Goal: Task Accomplishment & Management: Manage account settings

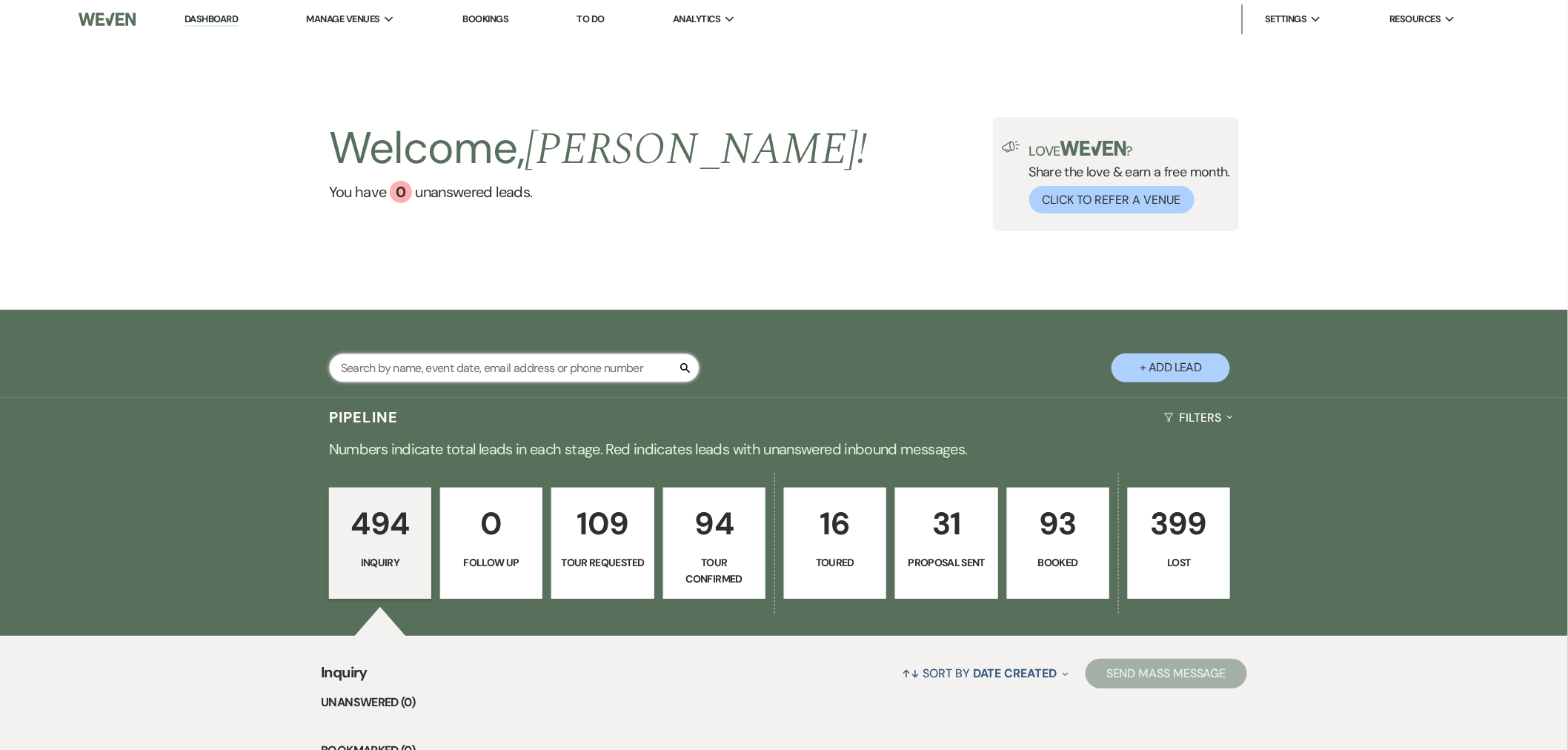
click at [469, 363] on input "text" at bounding box center [514, 368] width 370 height 29
type input "da"
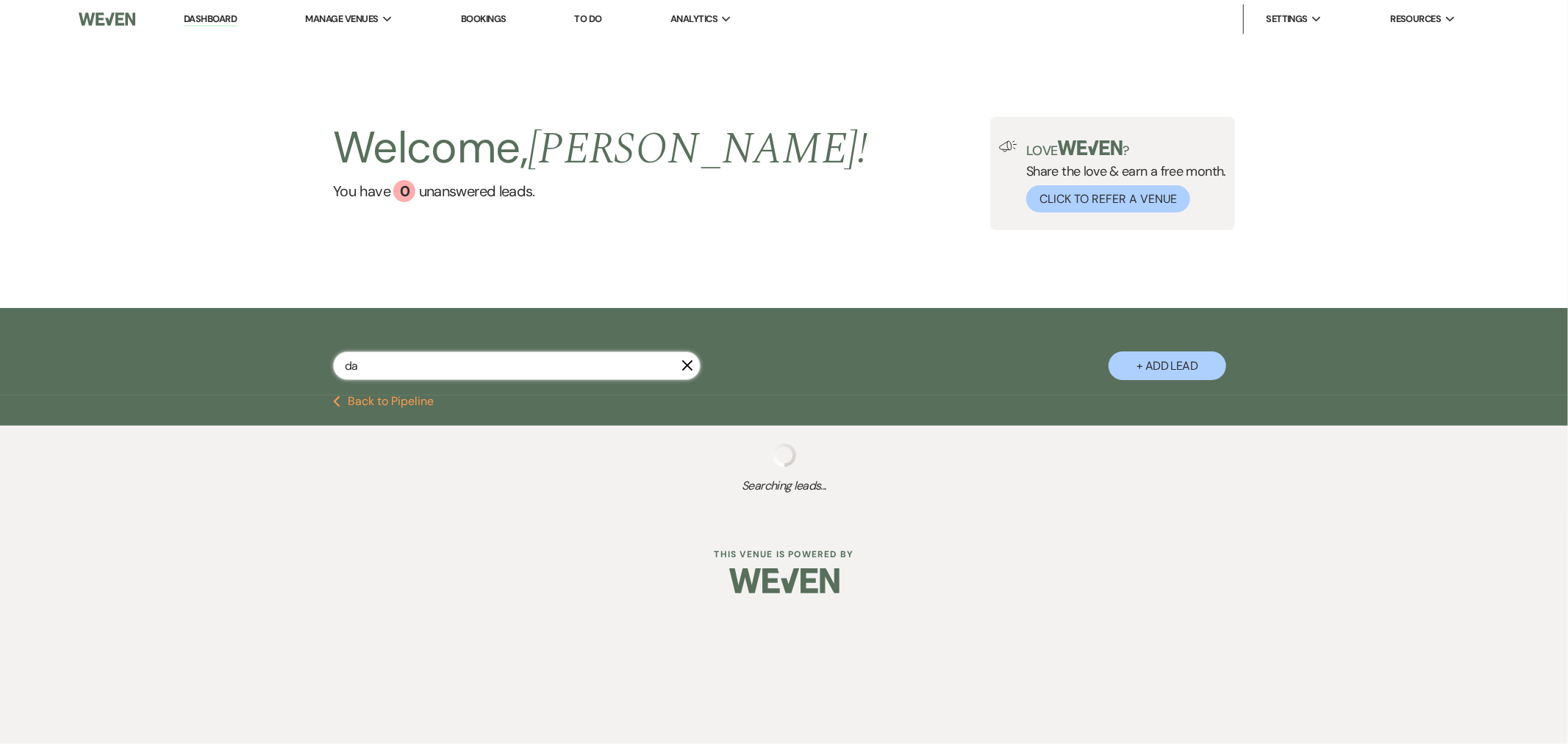
select select "4"
select select "2"
select select "4"
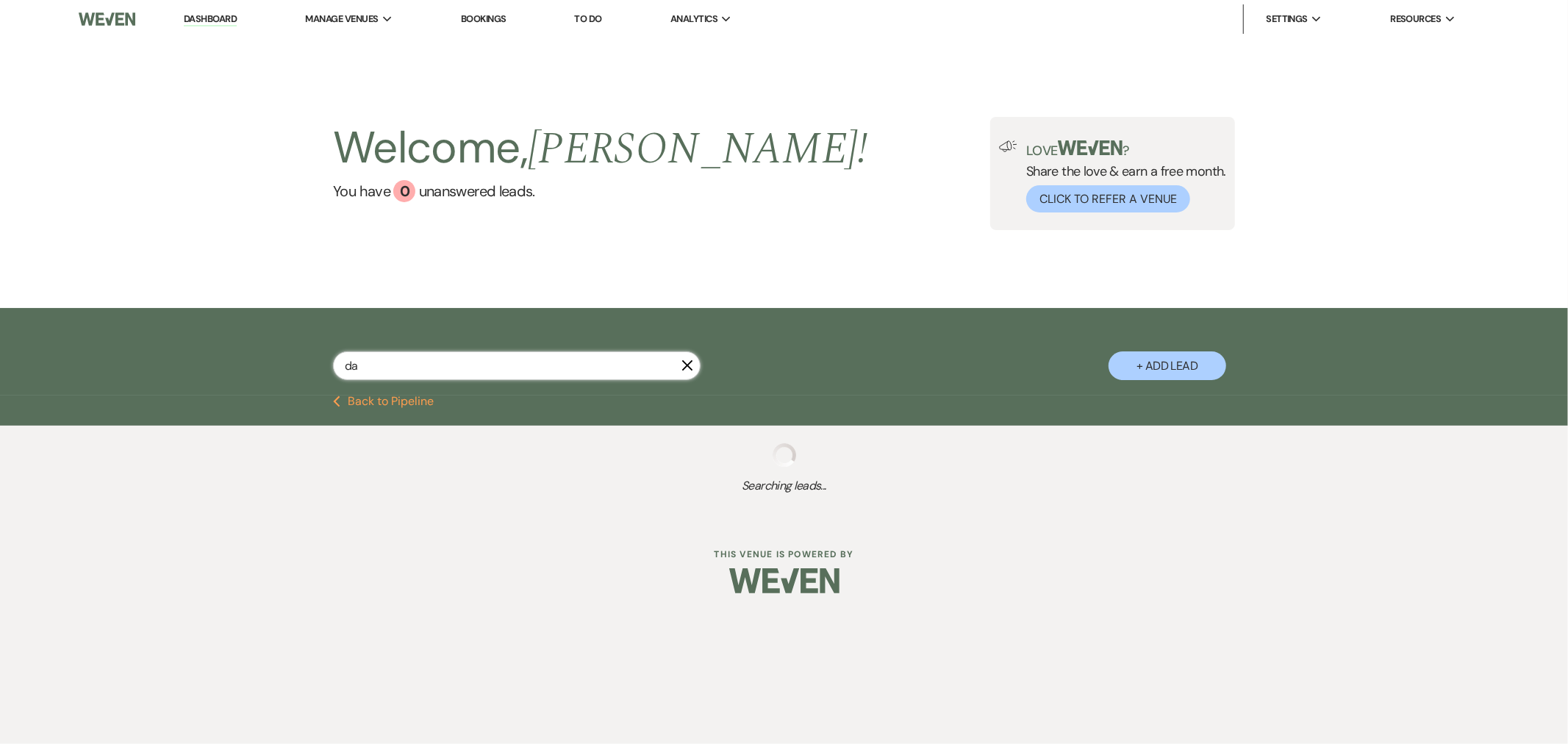
select select "5"
select select "4"
select select "5"
select select "4"
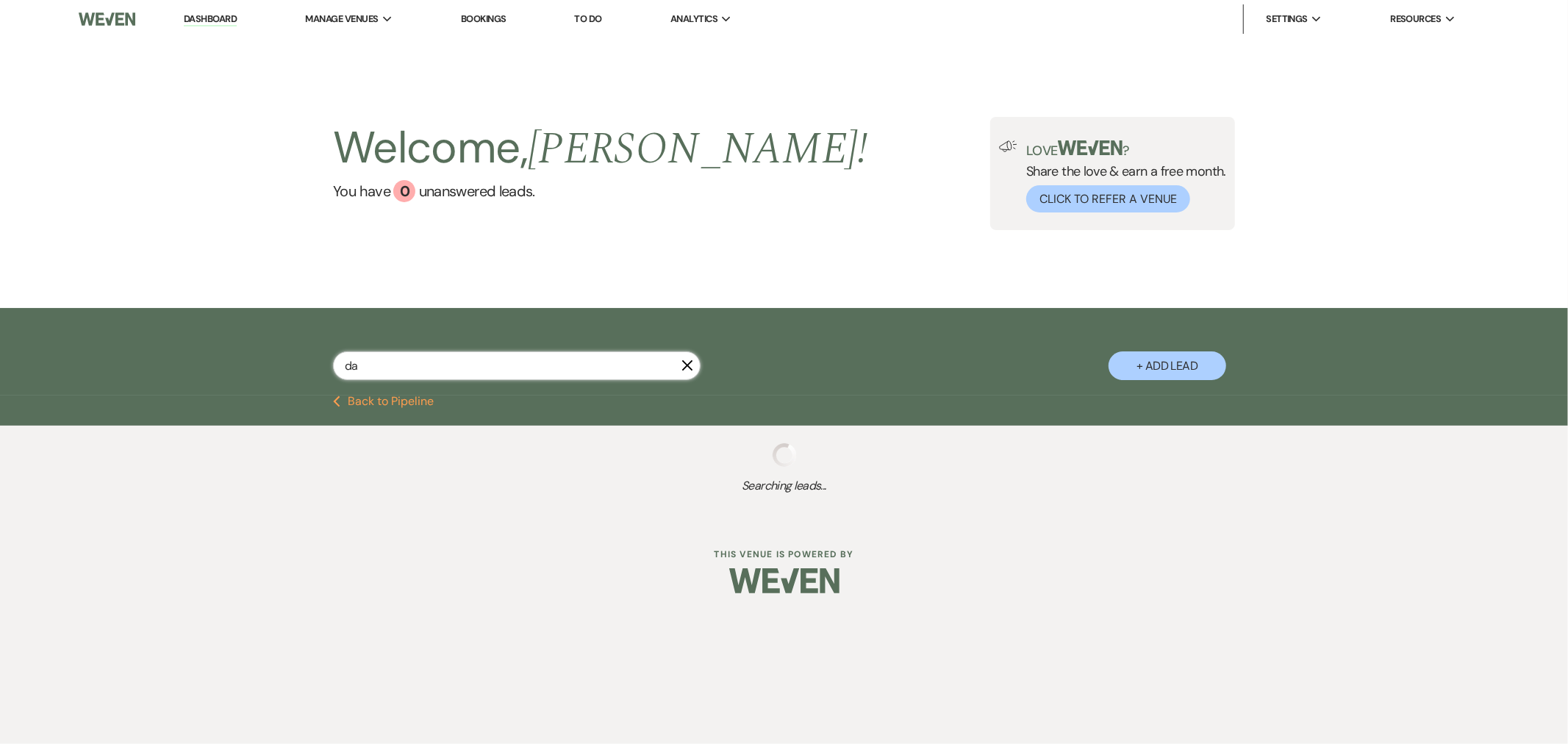
select select "4"
select select "8"
select select "11"
select select "4"
select select "2"
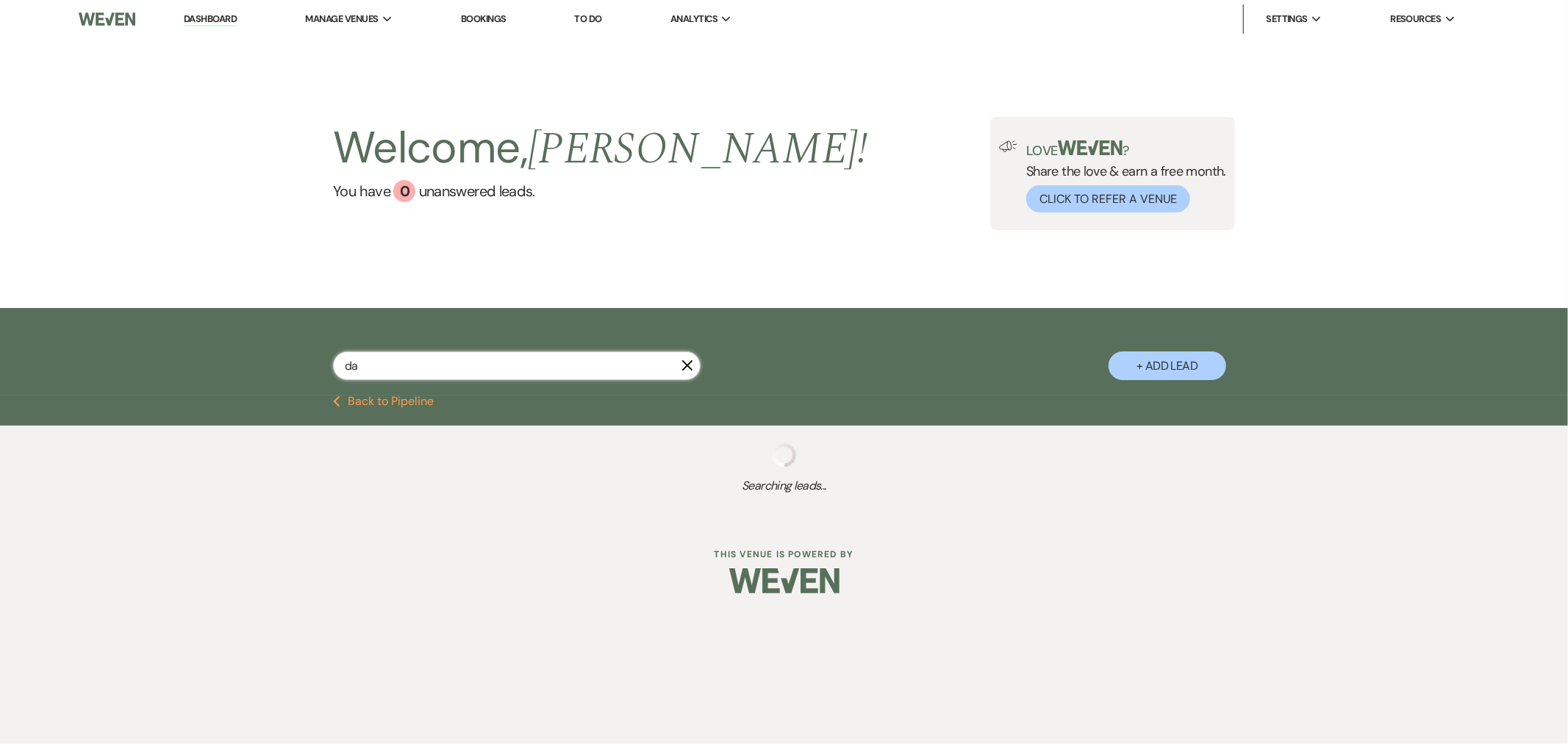
select select "2"
select select "4"
select select "8"
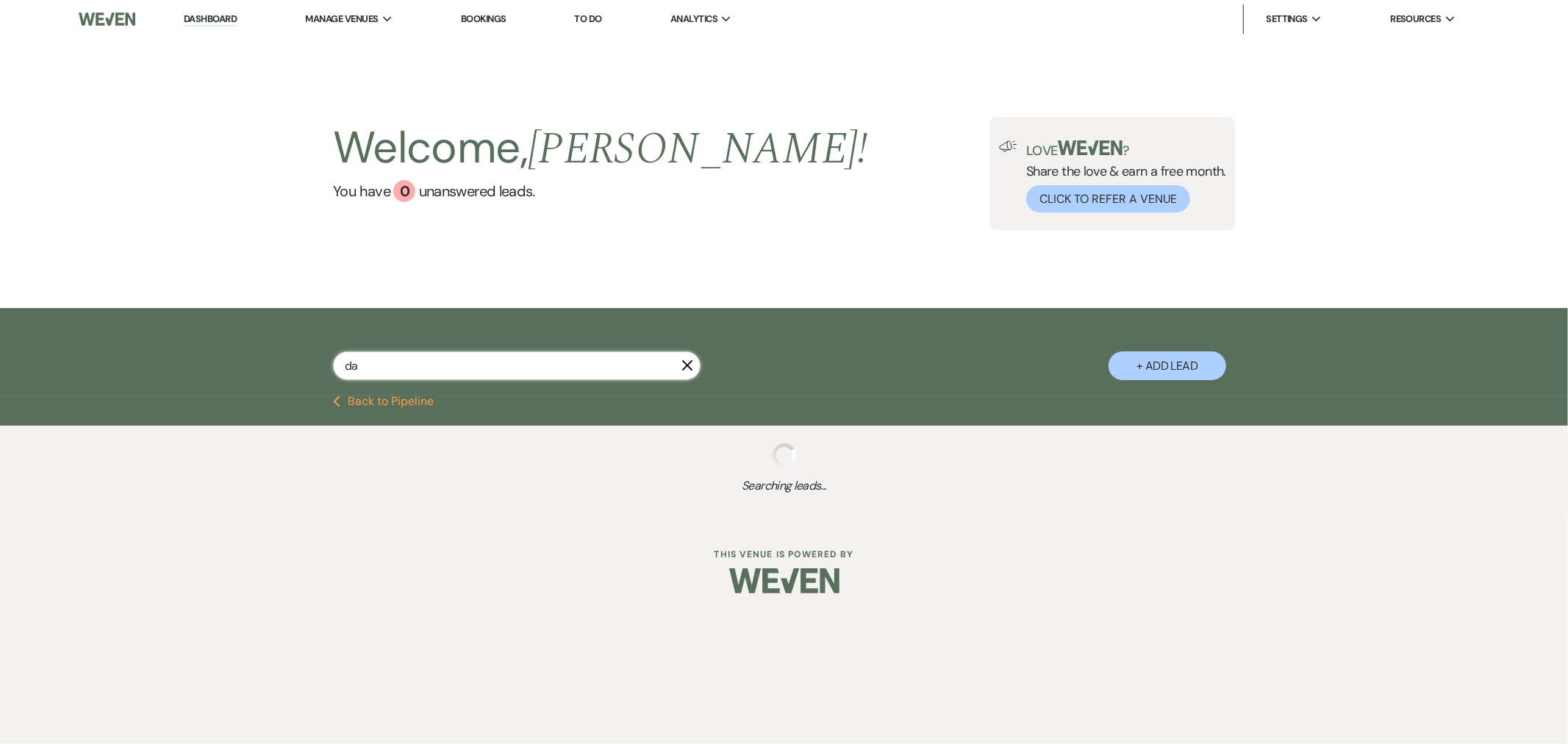
select select "4"
select select "6"
select select "4"
select select "5"
select select "4"
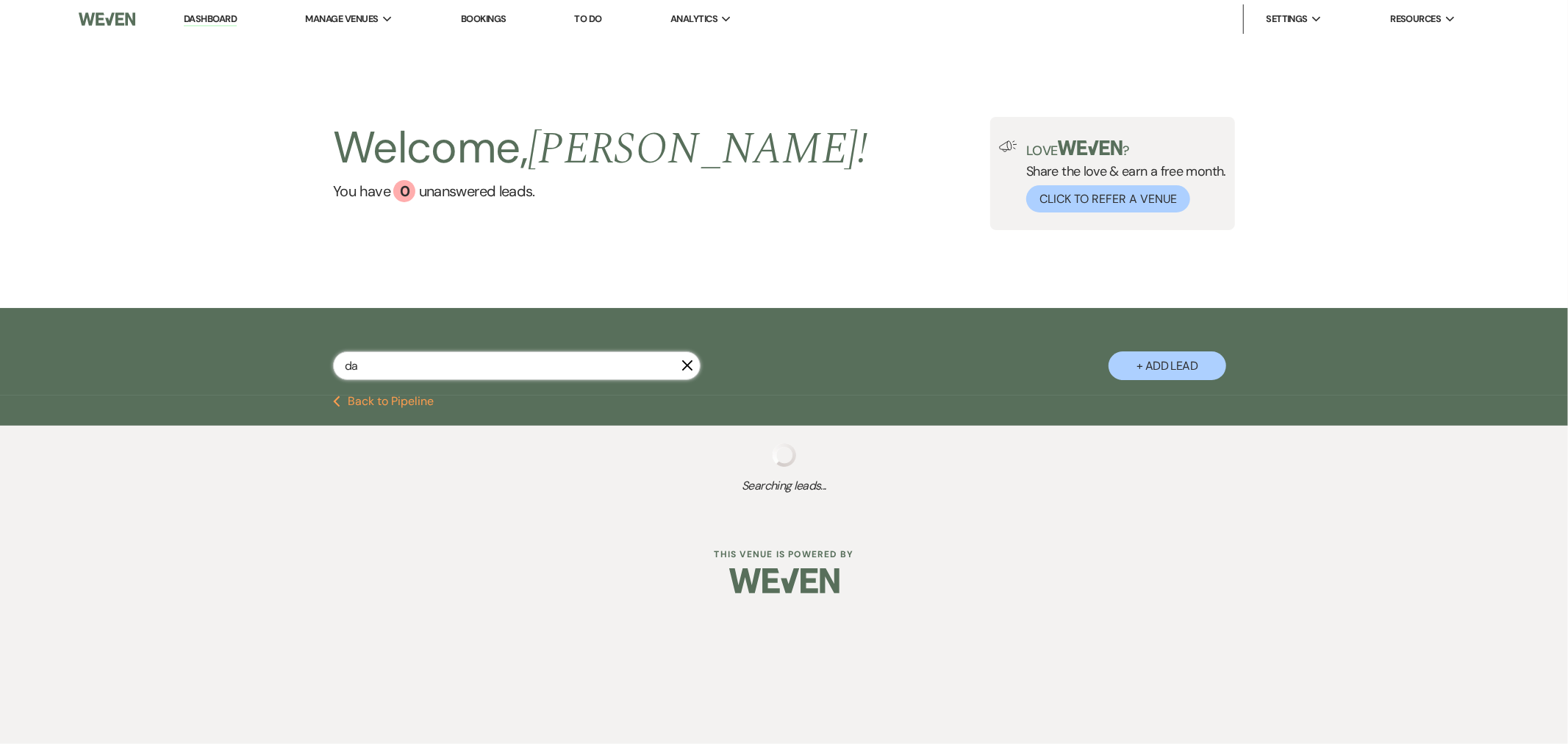
select select "4"
select select "8"
select select "11"
select select "2"
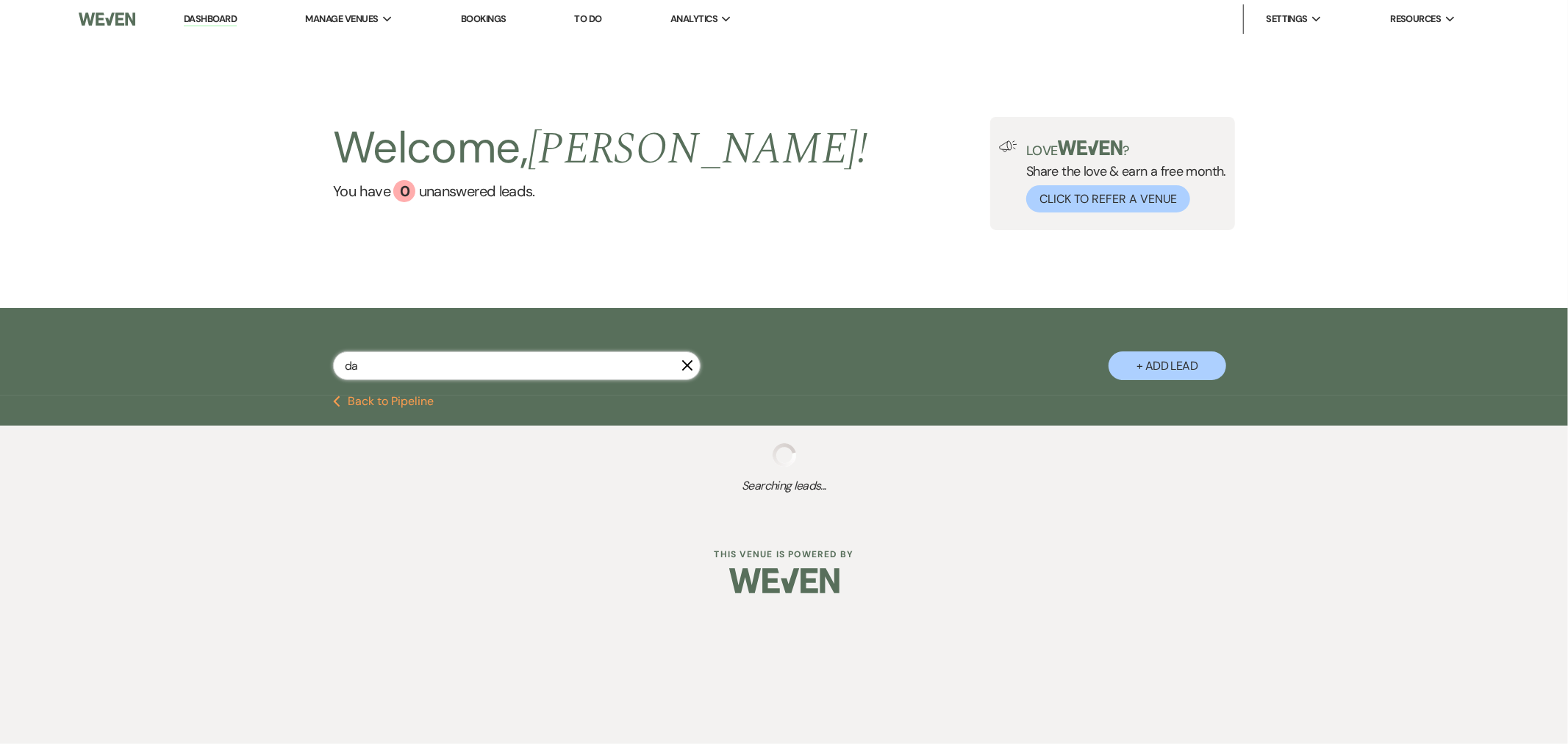
select select "2"
select select "4"
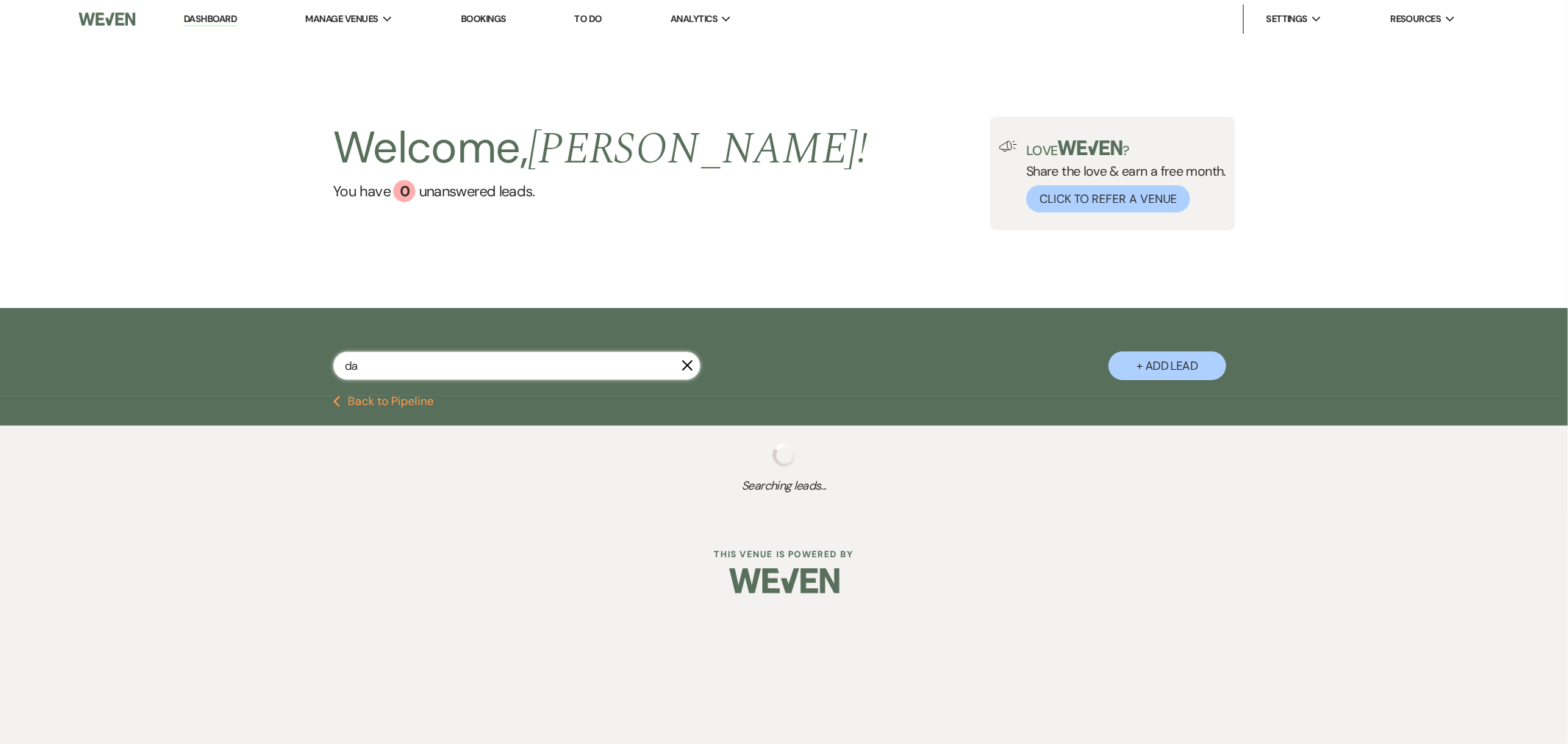
select select "2"
select select "6"
select select "8"
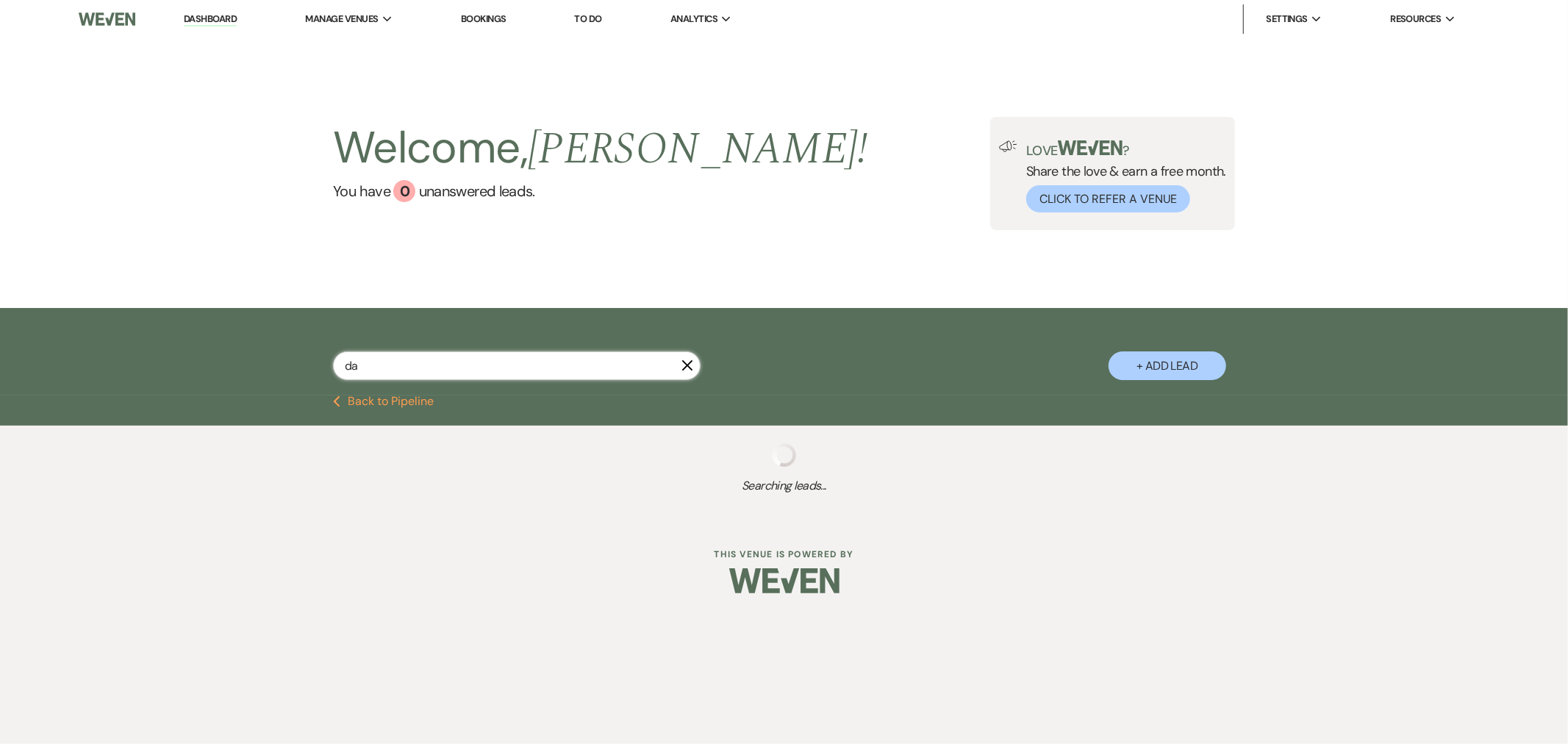
select select "4"
select select "8"
select select "2"
select select "6"
select select "8"
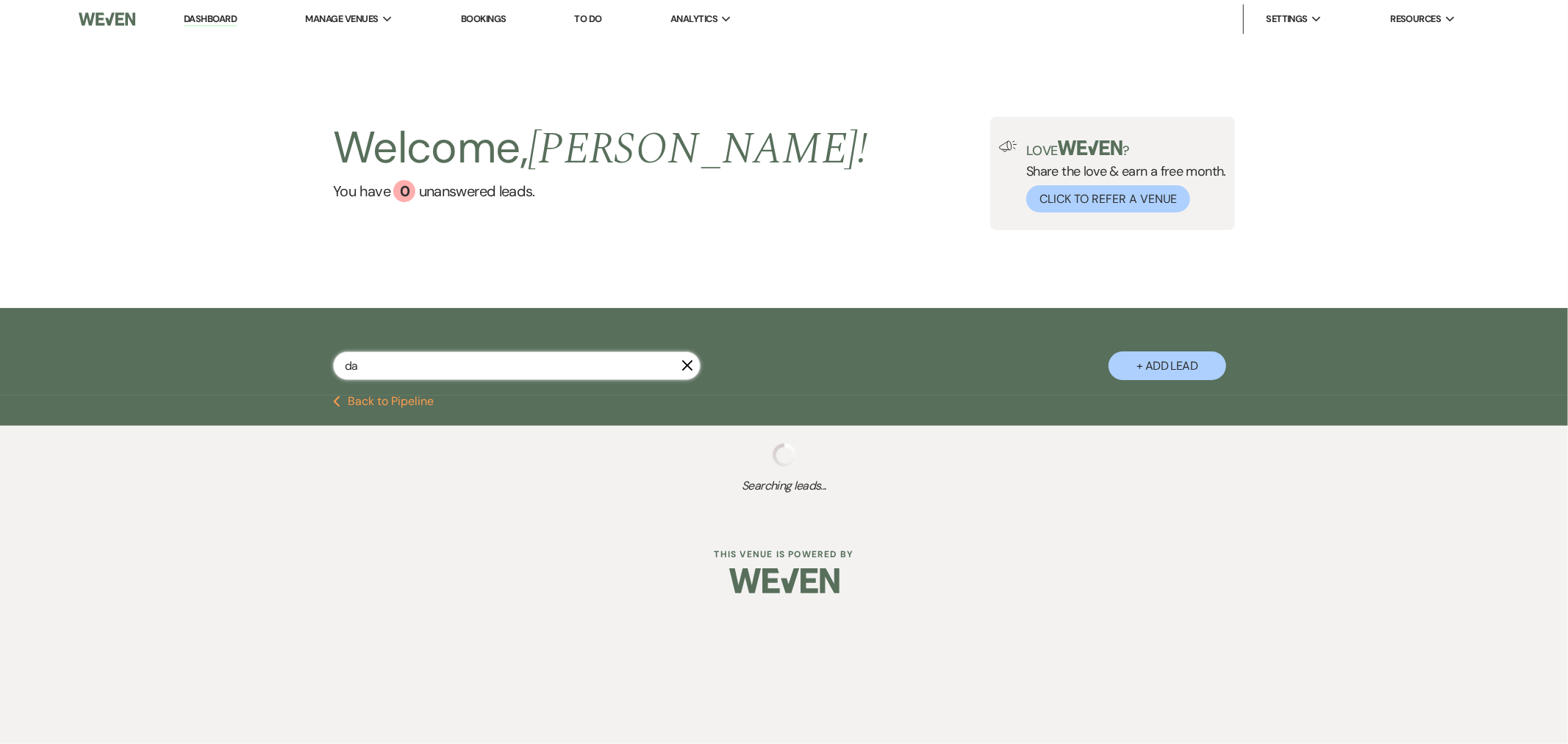
select select "8"
select select "2"
select select "8"
select select "6"
select select "8"
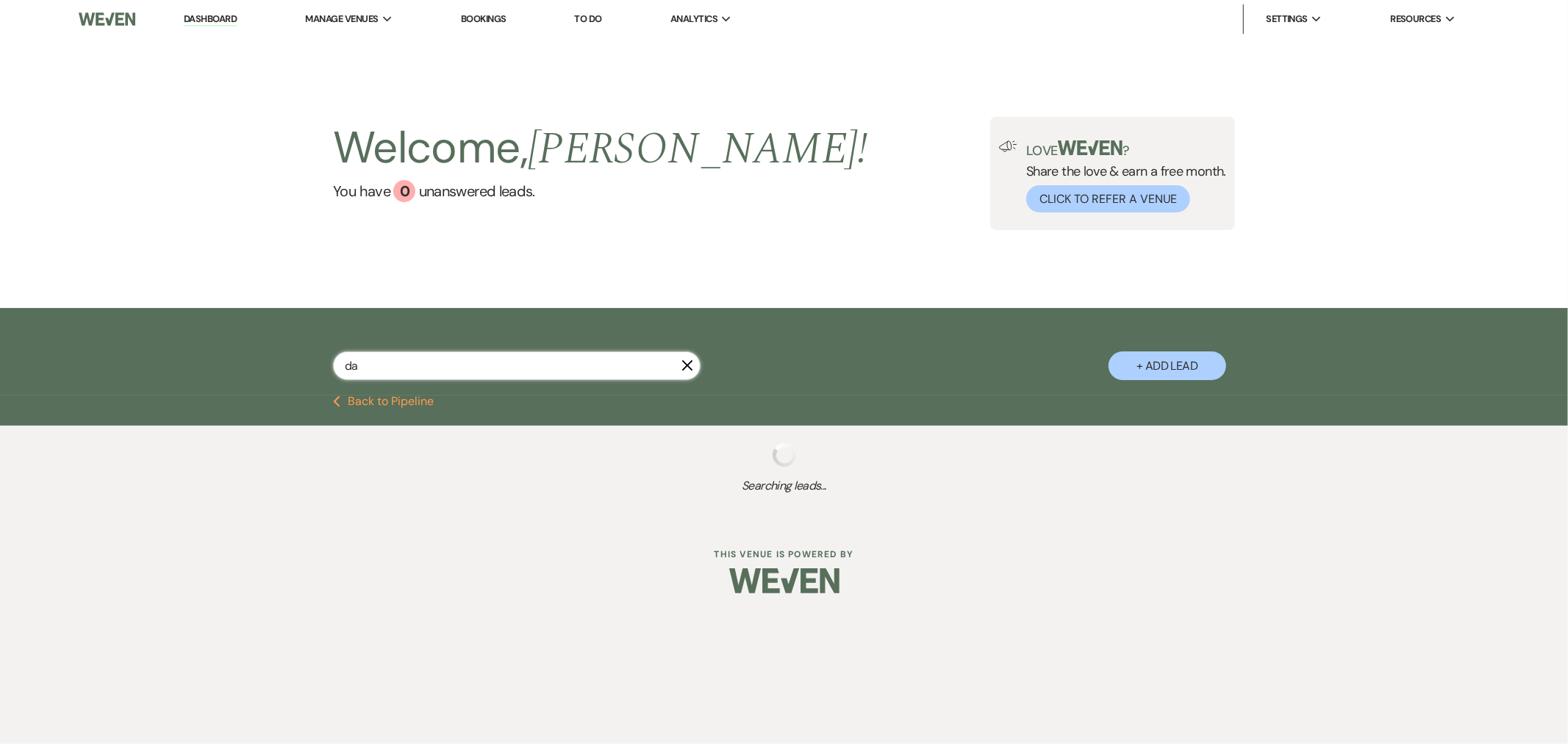
select select "2"
select select "8"
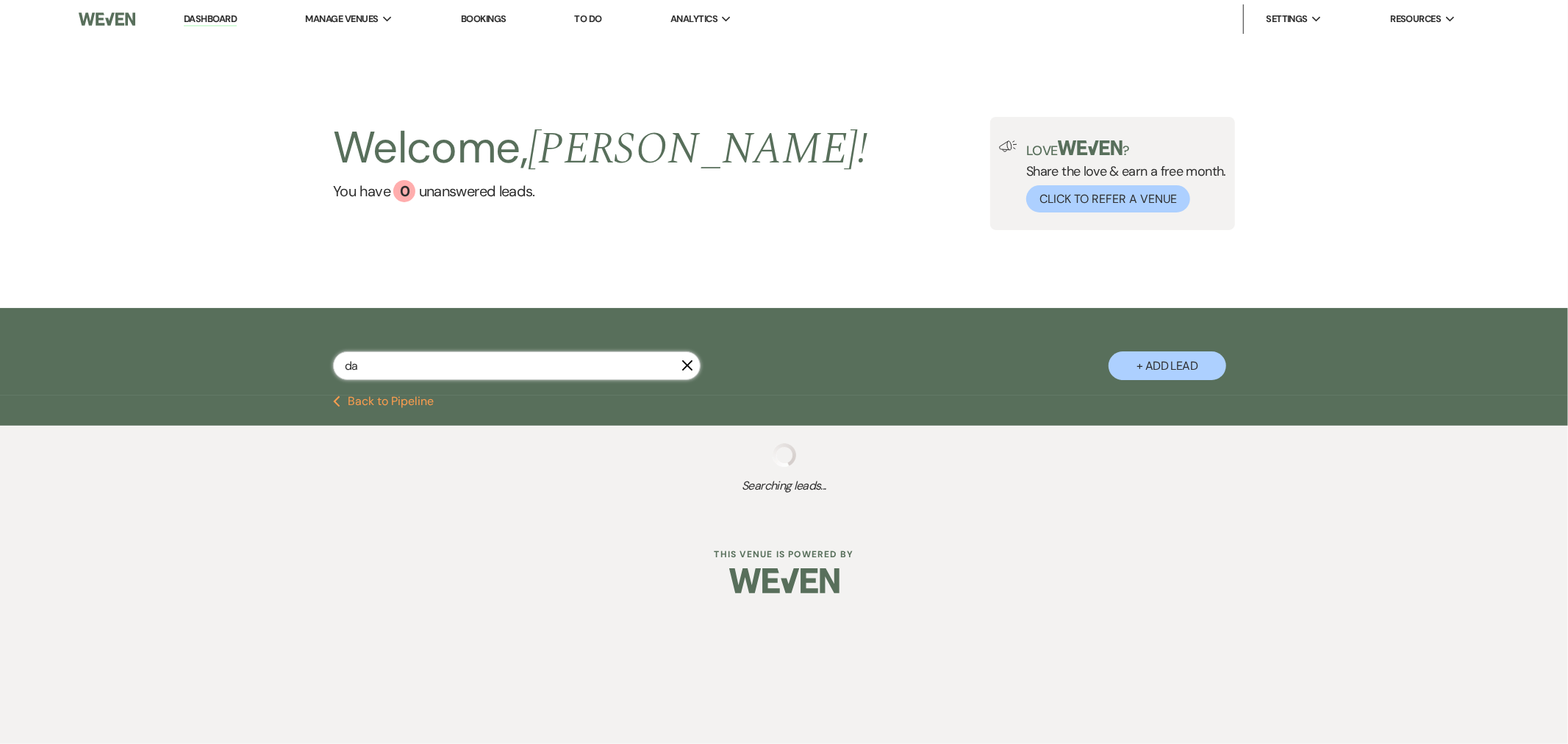
select select "8"
select select "6"
select select "8"
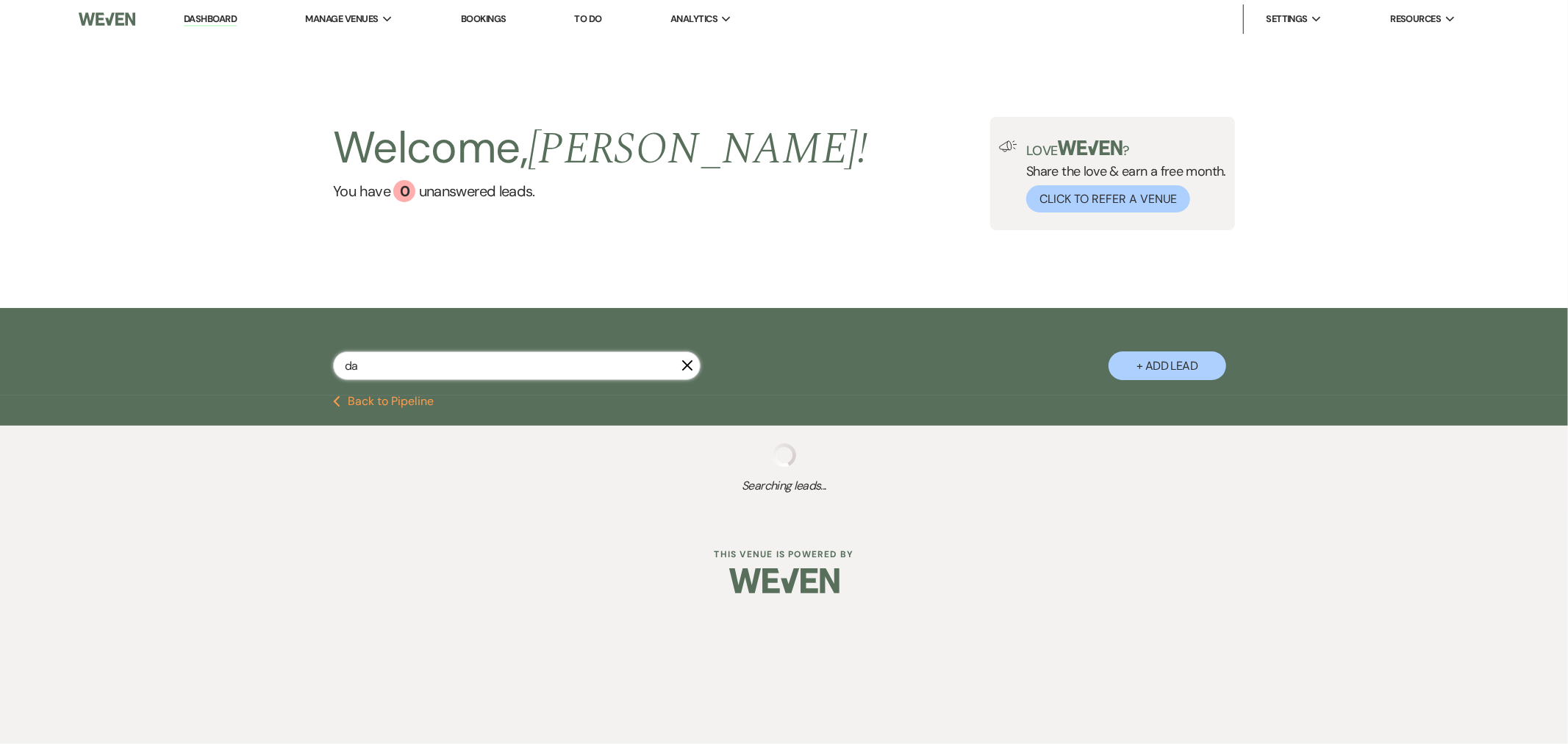
select select "8"
select select "2"
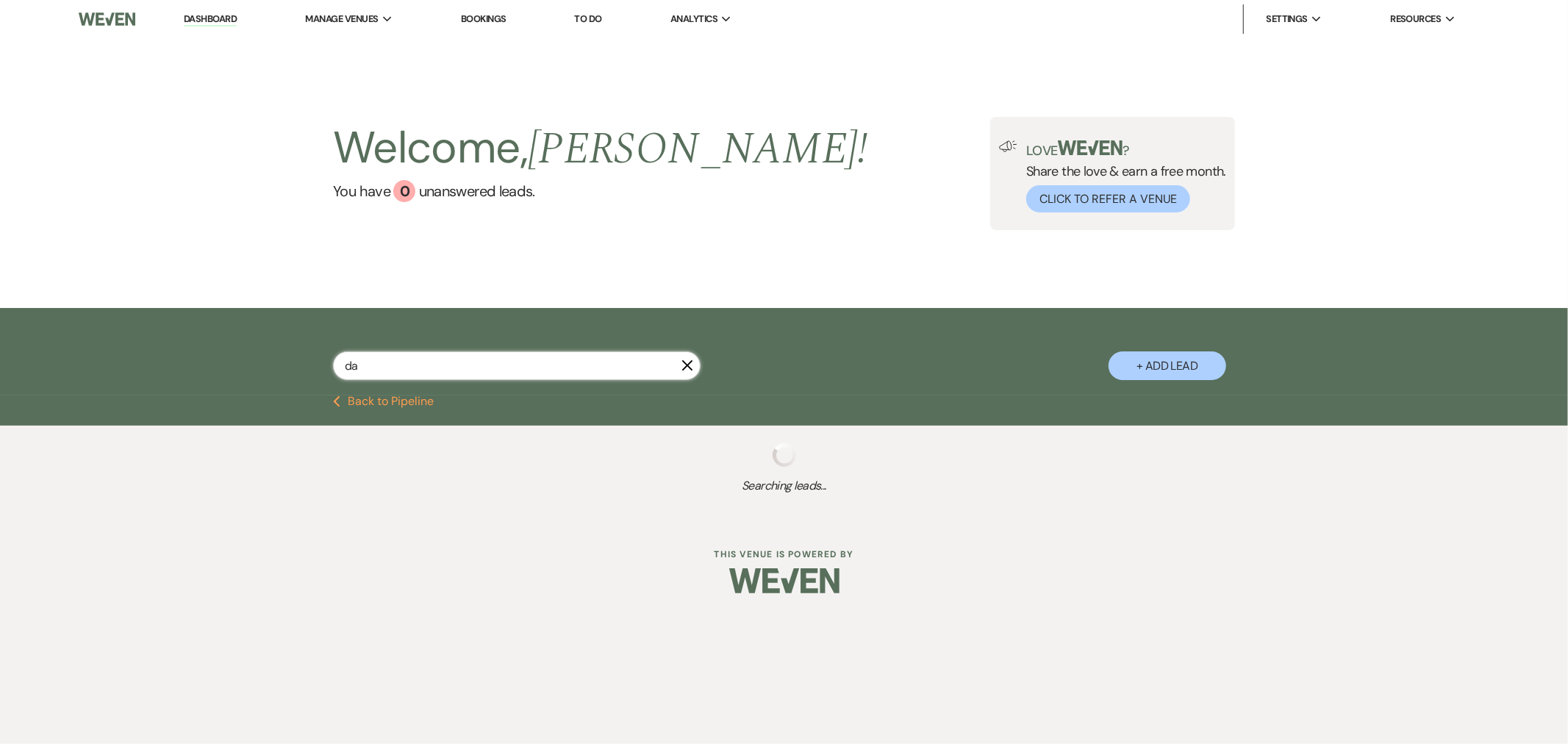
select select "2"
select select "8"
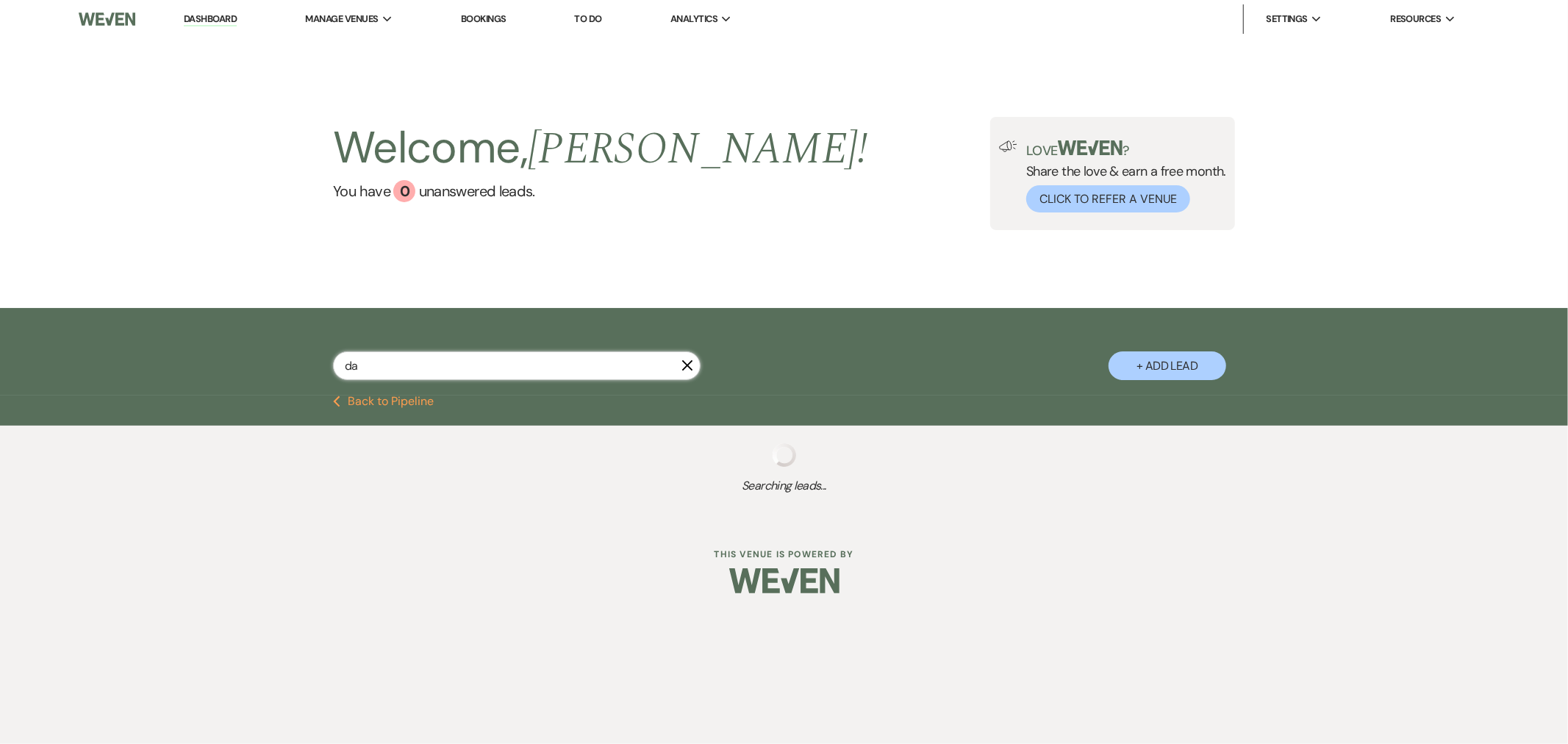
select select "8"
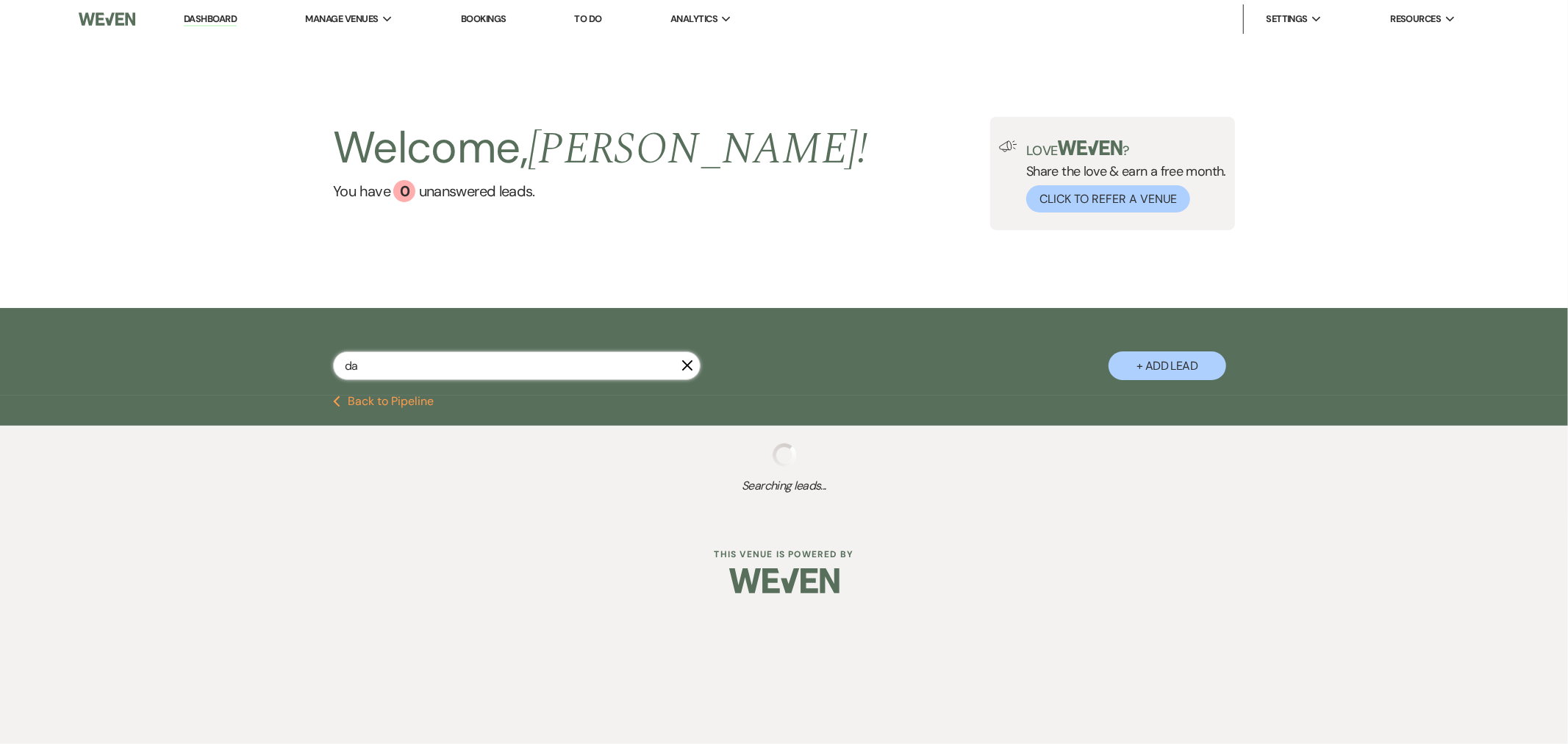
select select "8"
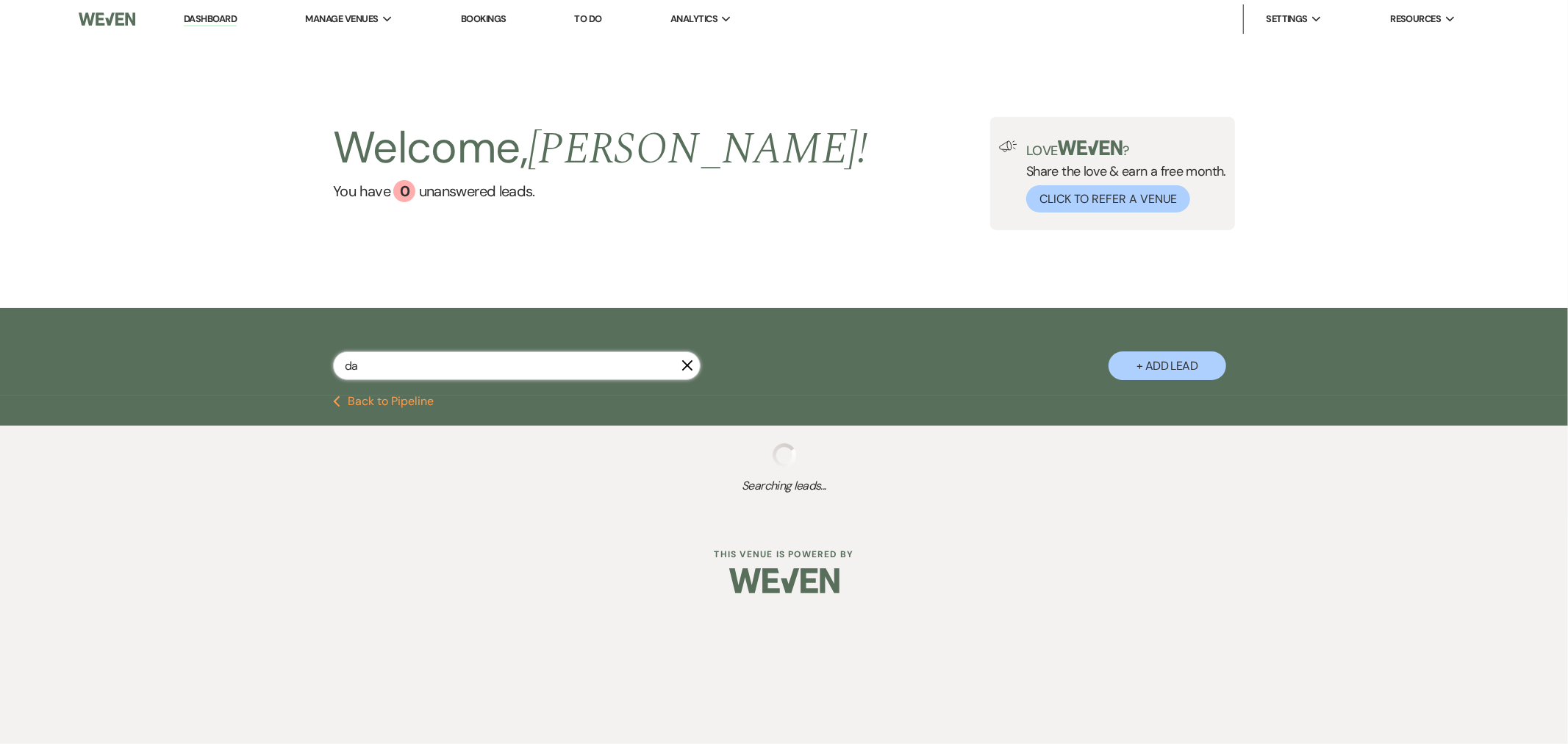
select select "8"
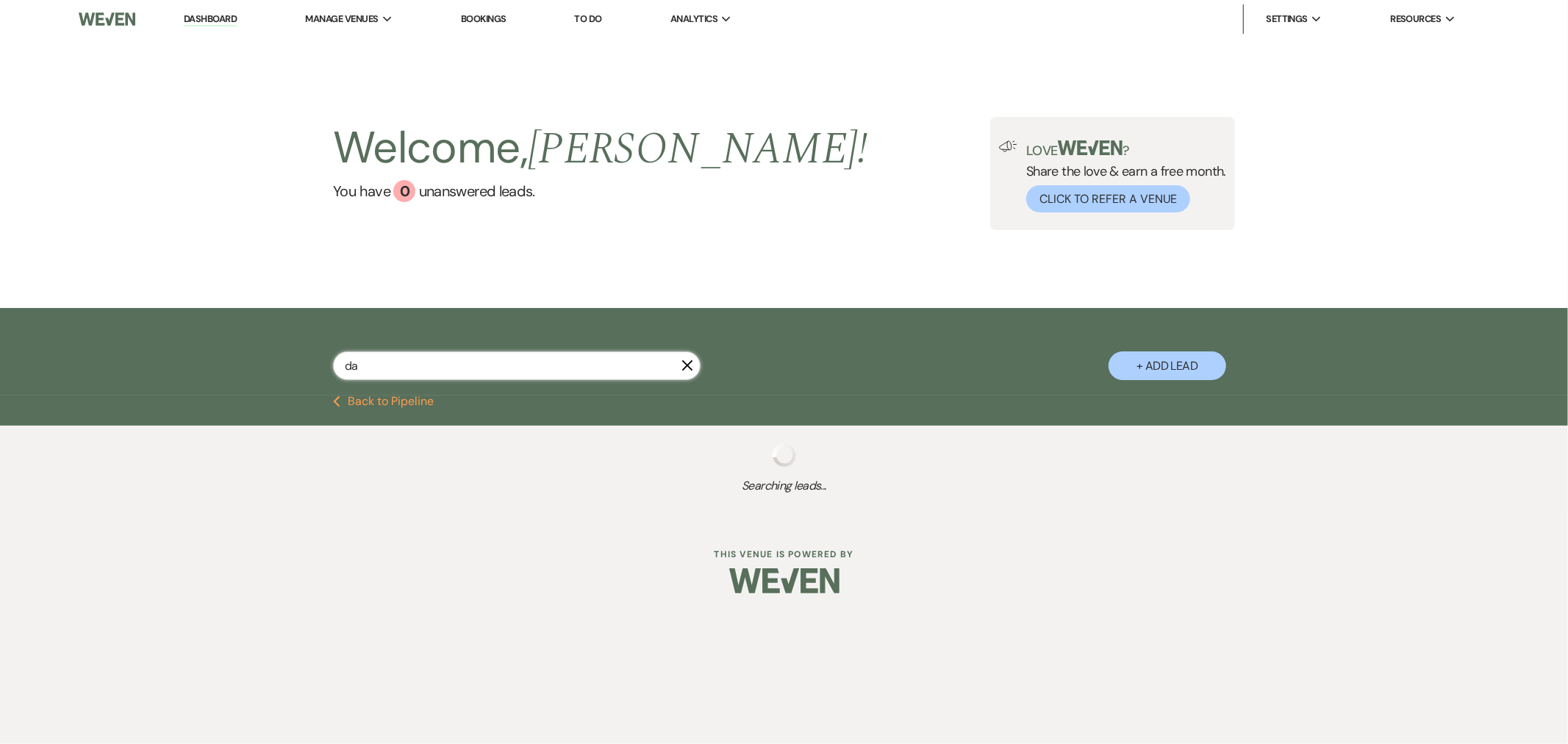
select select "8"
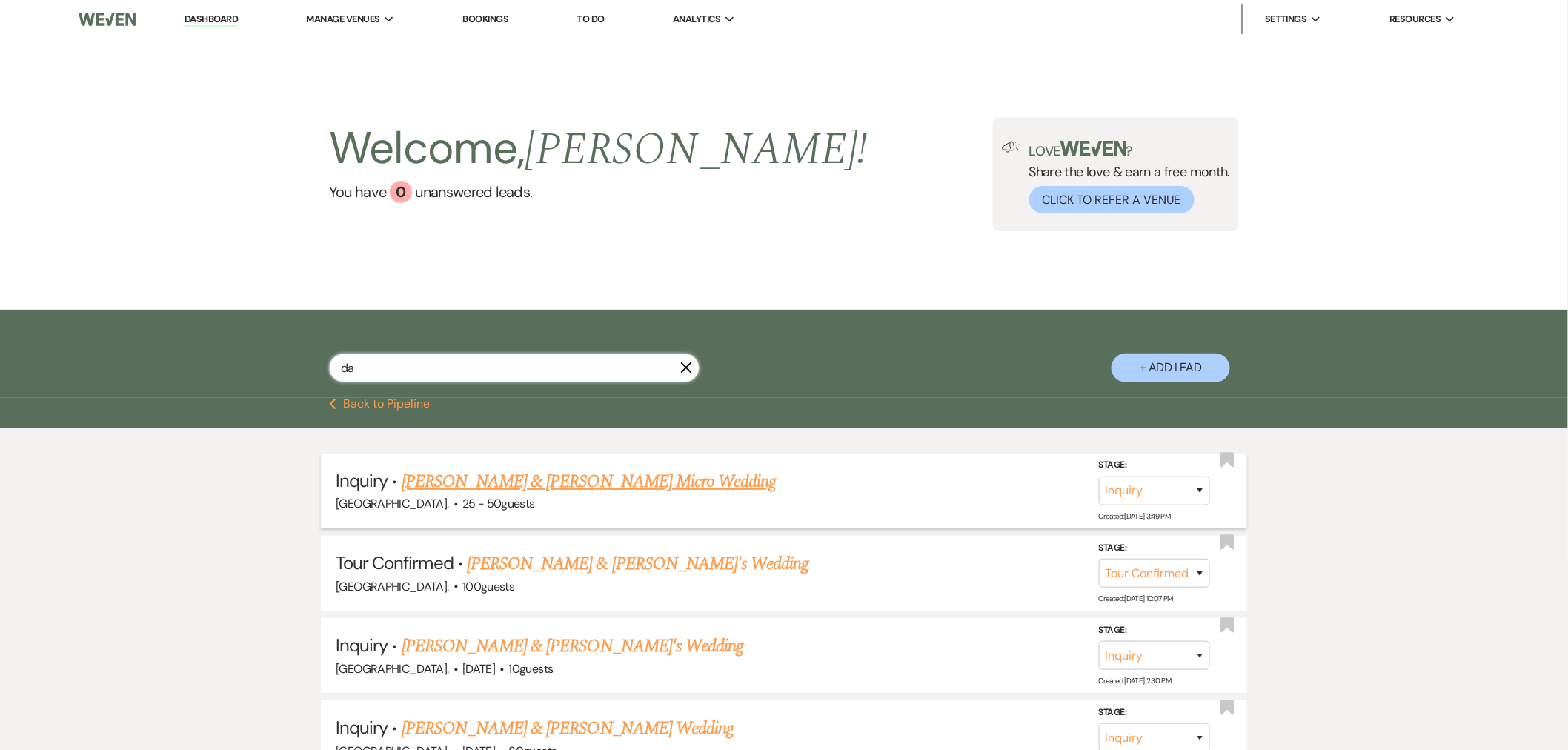
type input "da"
click at [532, 478] on link "[PERSON_NAME] & [PERSON_NAME] Micro Wedding" at bounding box center [589, 482] width 375 height 27
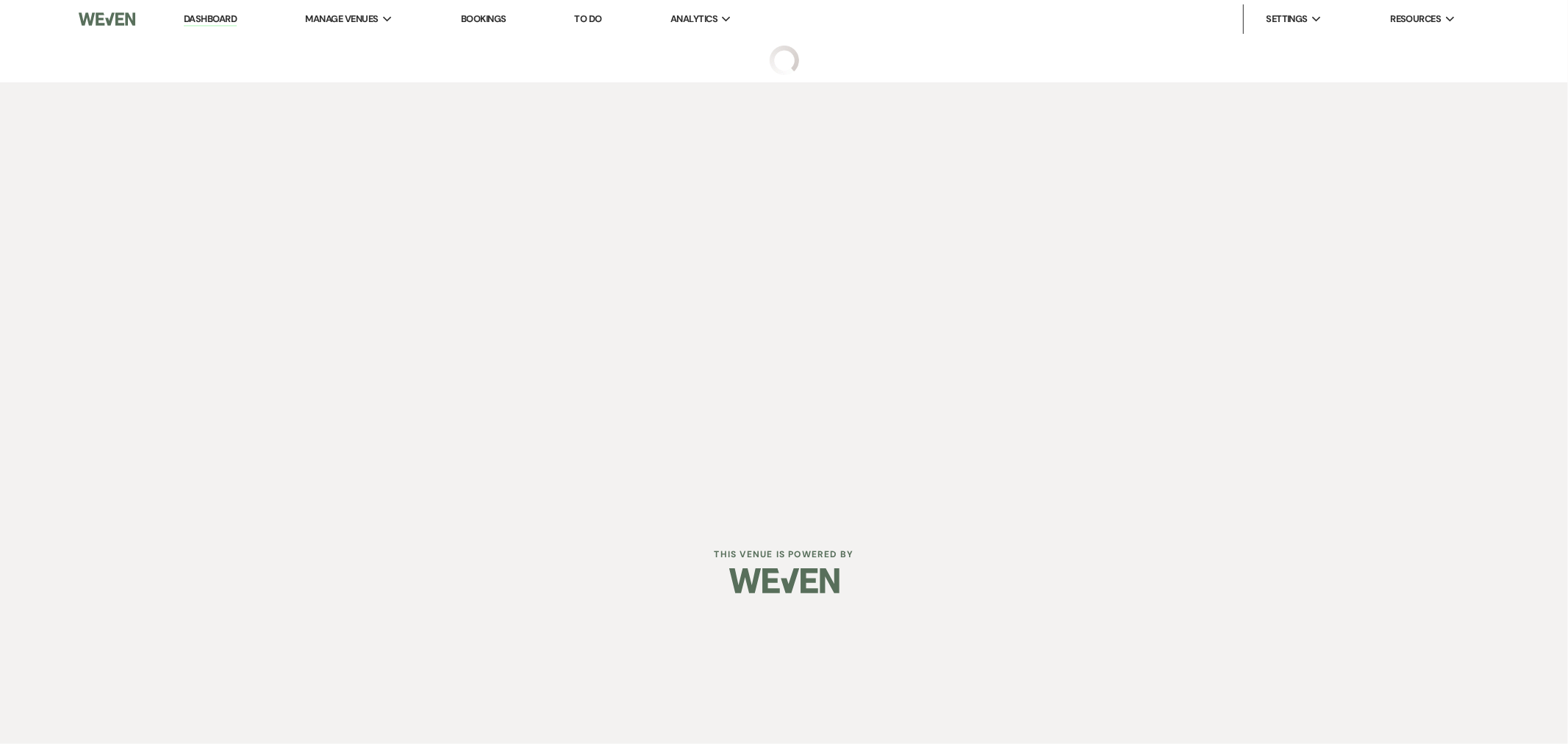
select select "16"
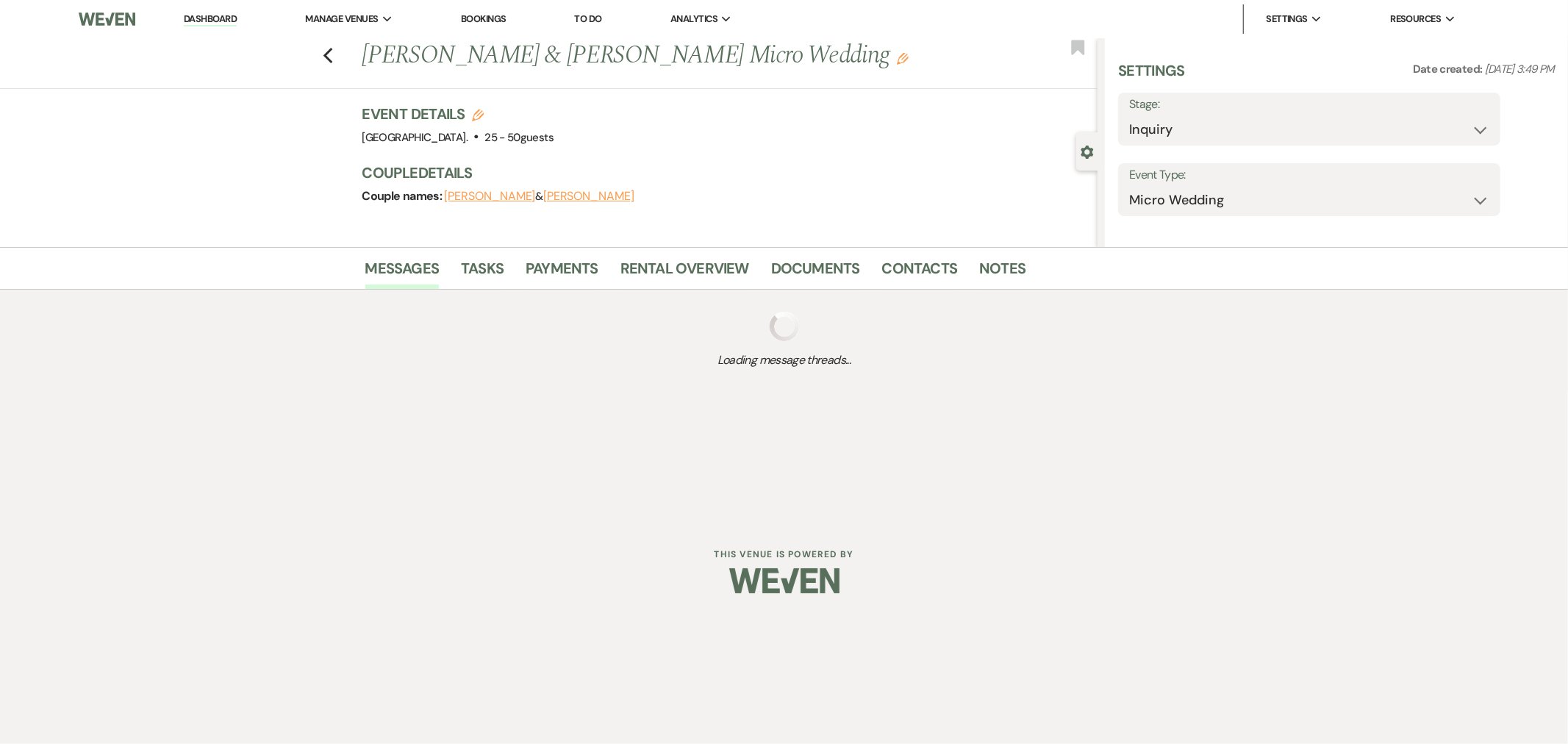
select select "5"
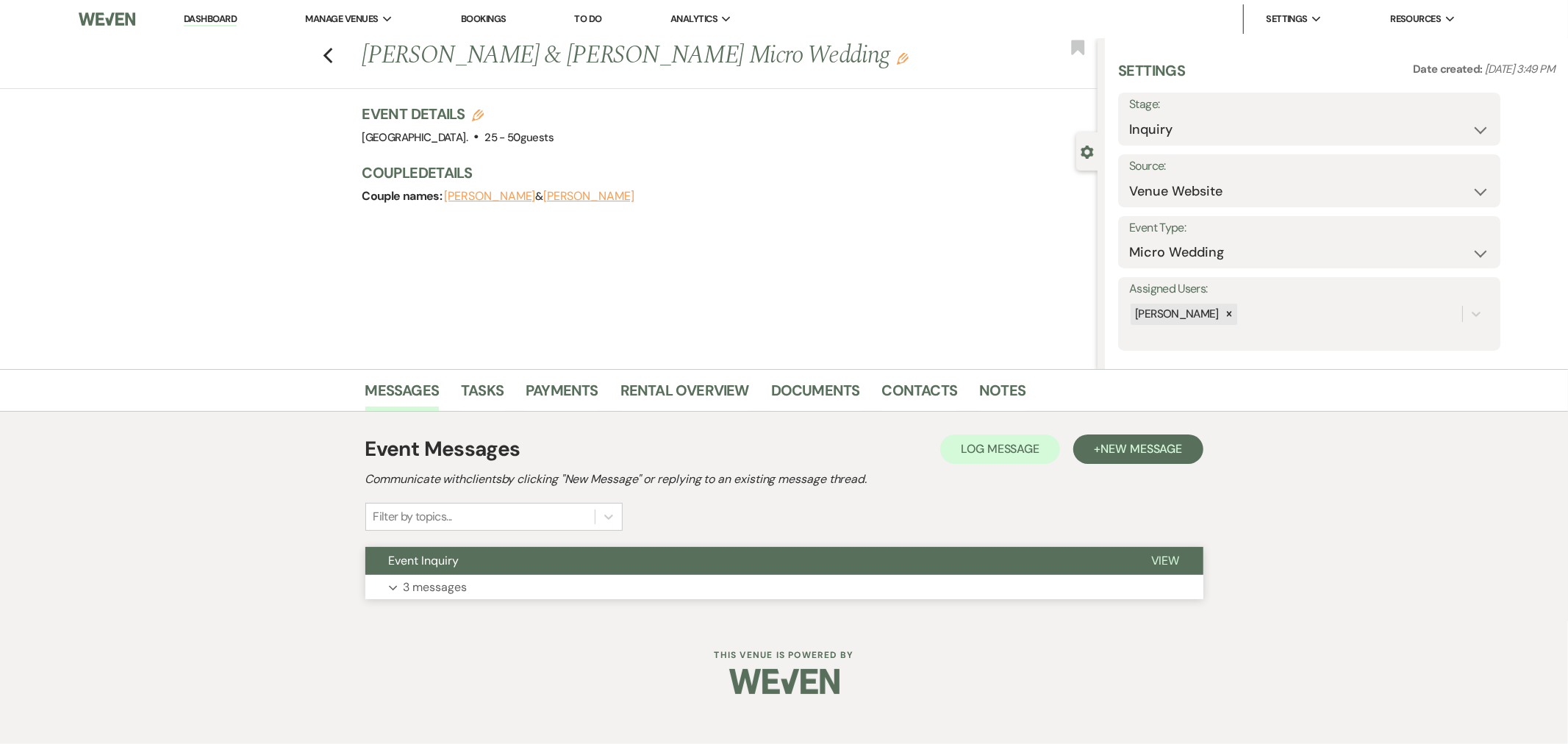
click at [493, 580] on button "Expand 3 messages" at bounding box center [784, 587] width 838 height 25
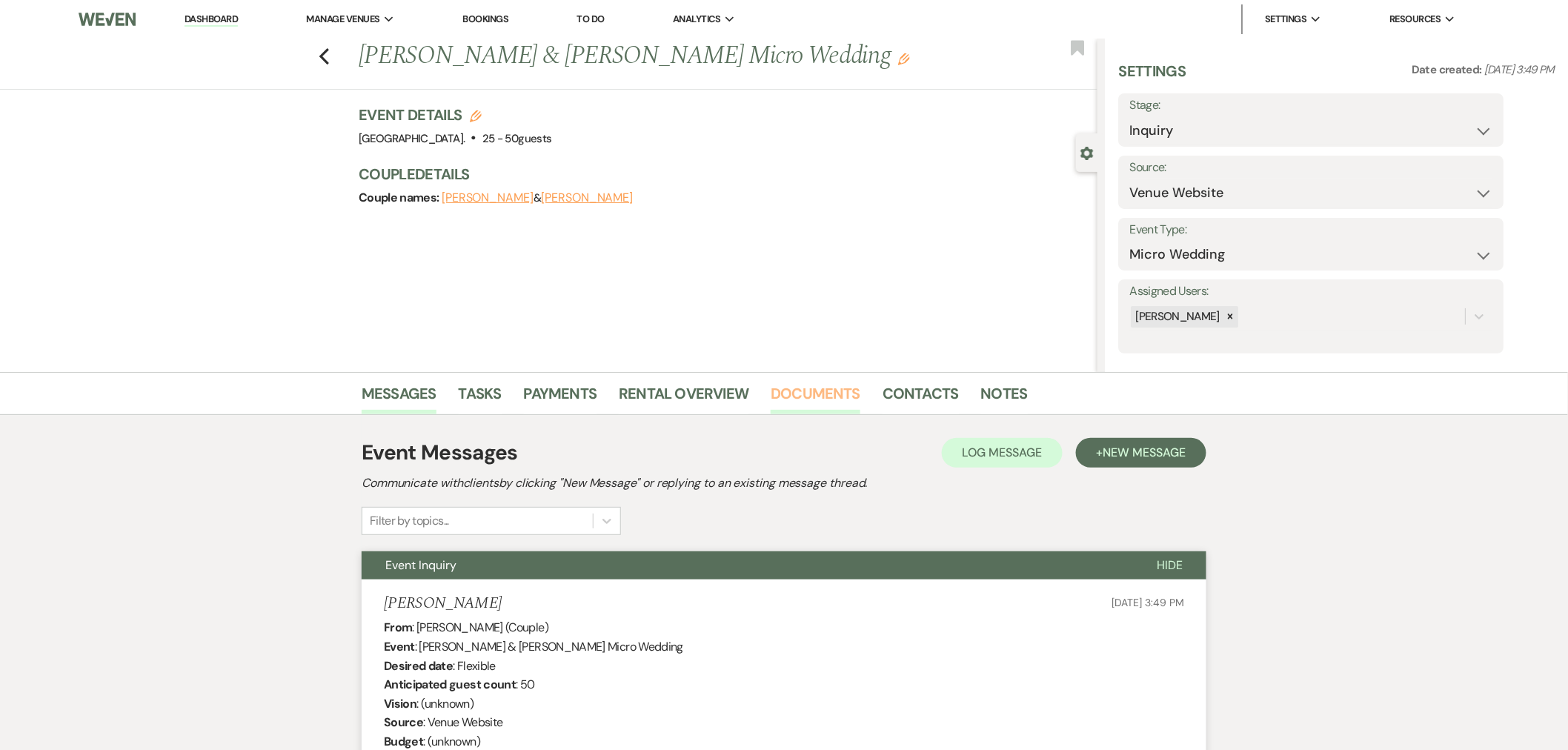
click at [838, 392] on link "Documents" at bounding box center [815, 398] width 90 height 33
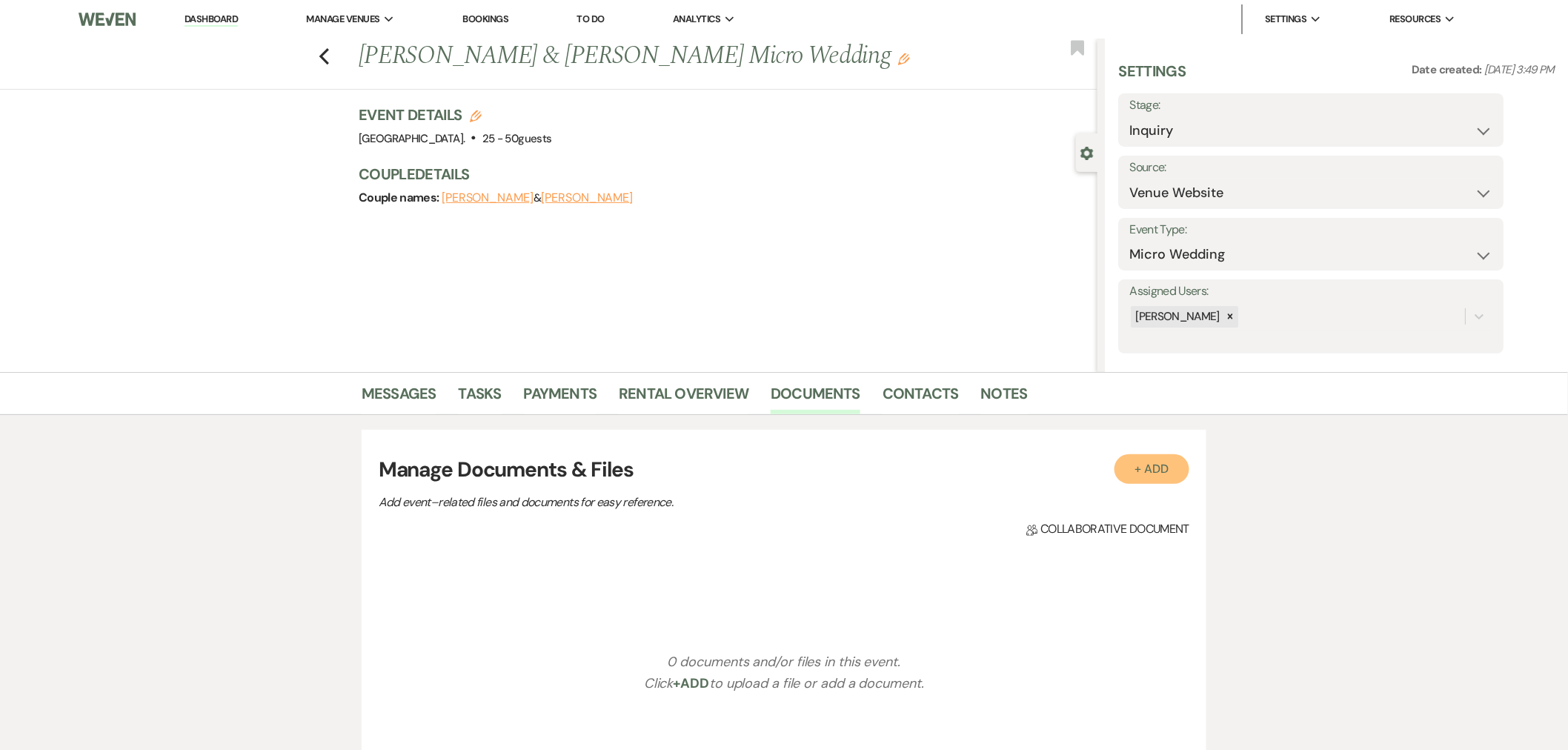
click at [1141, 471] on button "+ Add" at bounding box center [1152, 469] width 75 height 30
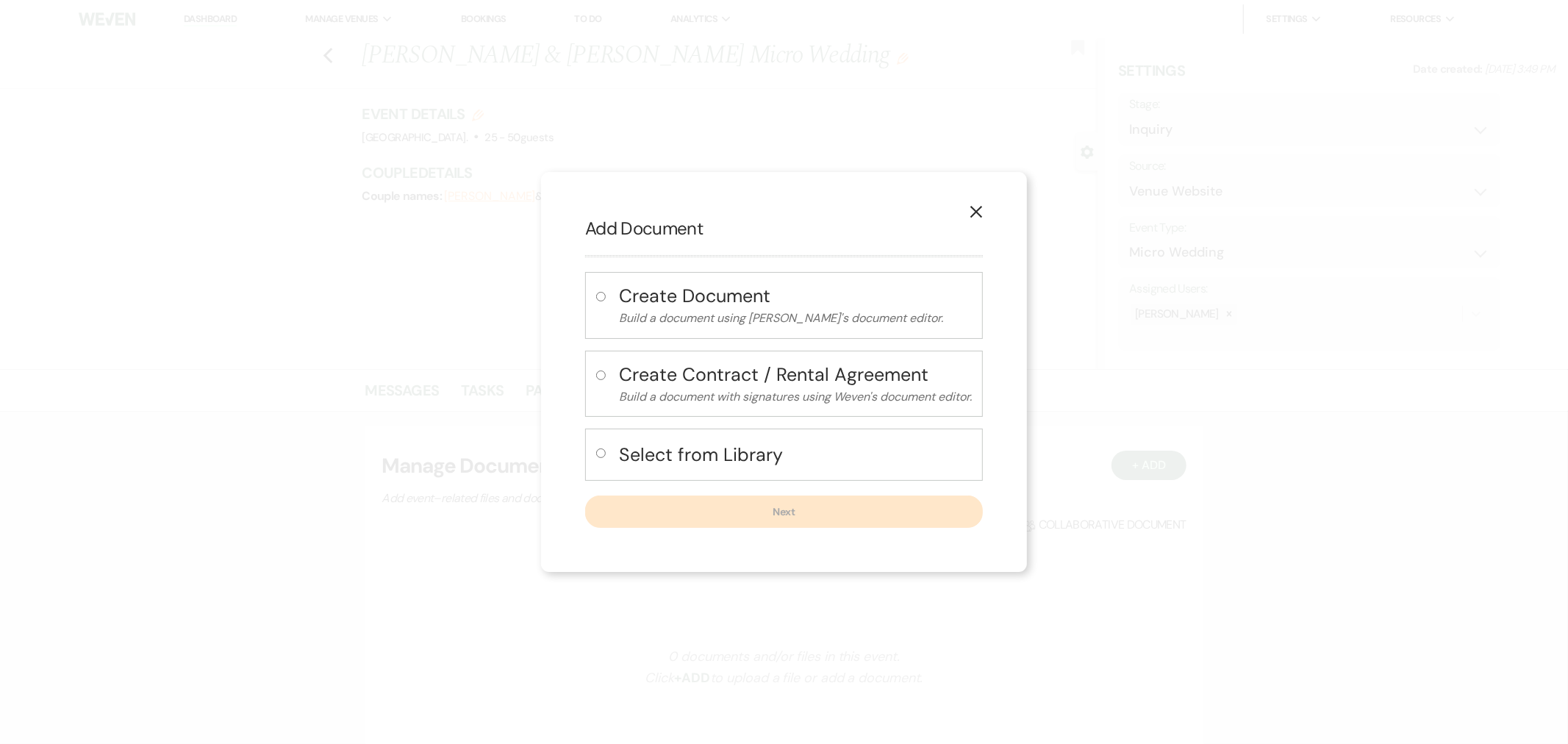
click at [711, 467] on h4 "Select from Library" at bounding box center [795, 454] width 353 height 26
radio input "true"
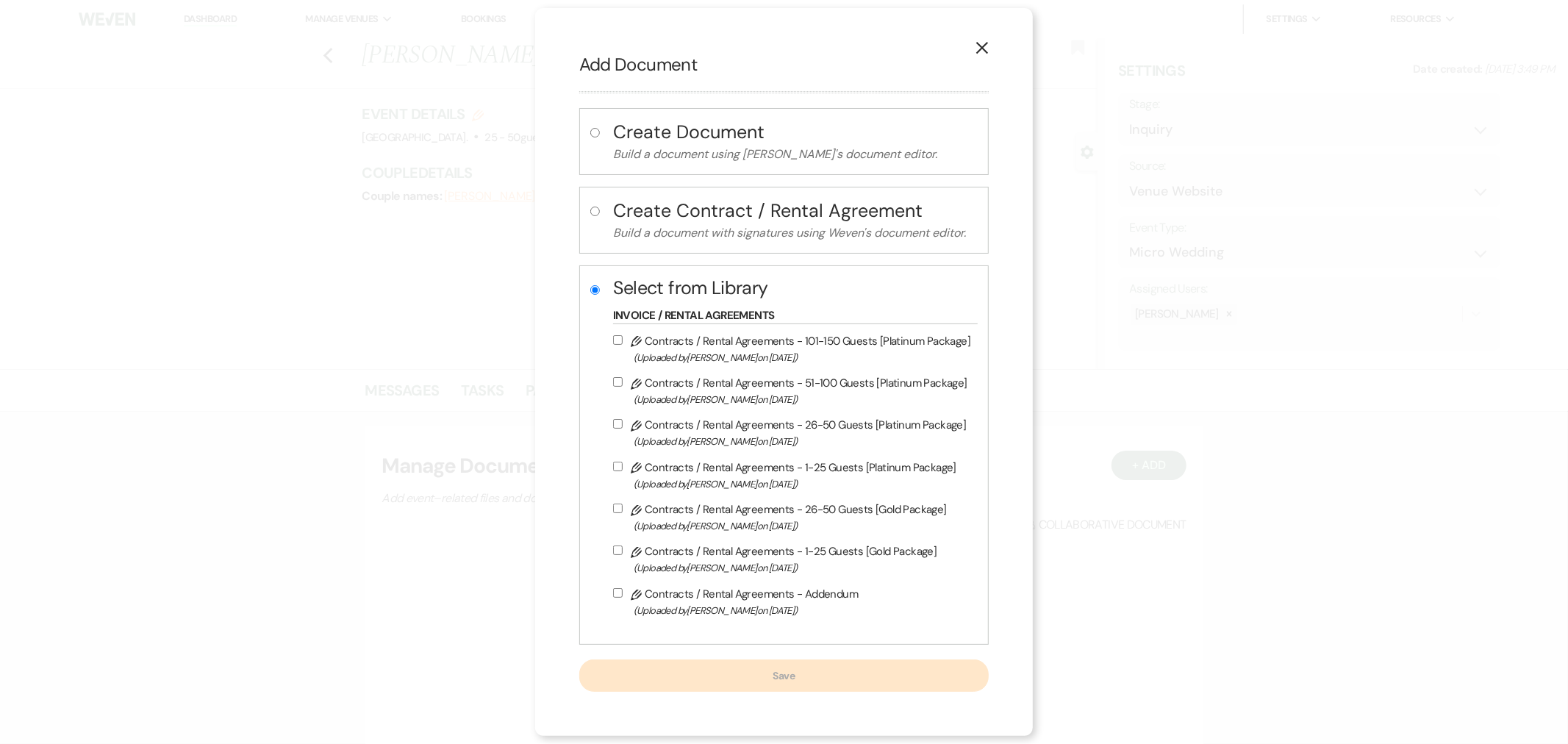
click at [744, 443] on span "(Uploaded by [PERSON_NAME] on [DATE] )" at bounding box center [802, 442] width 337 height 17
click at [623, 428] on input "Pencil Contracts / Rental Agreements - 26-50 Guests [Platinum Package] (Uploade…" at bounding box center [618, 424] width 10 height 10
checkbox input "true"
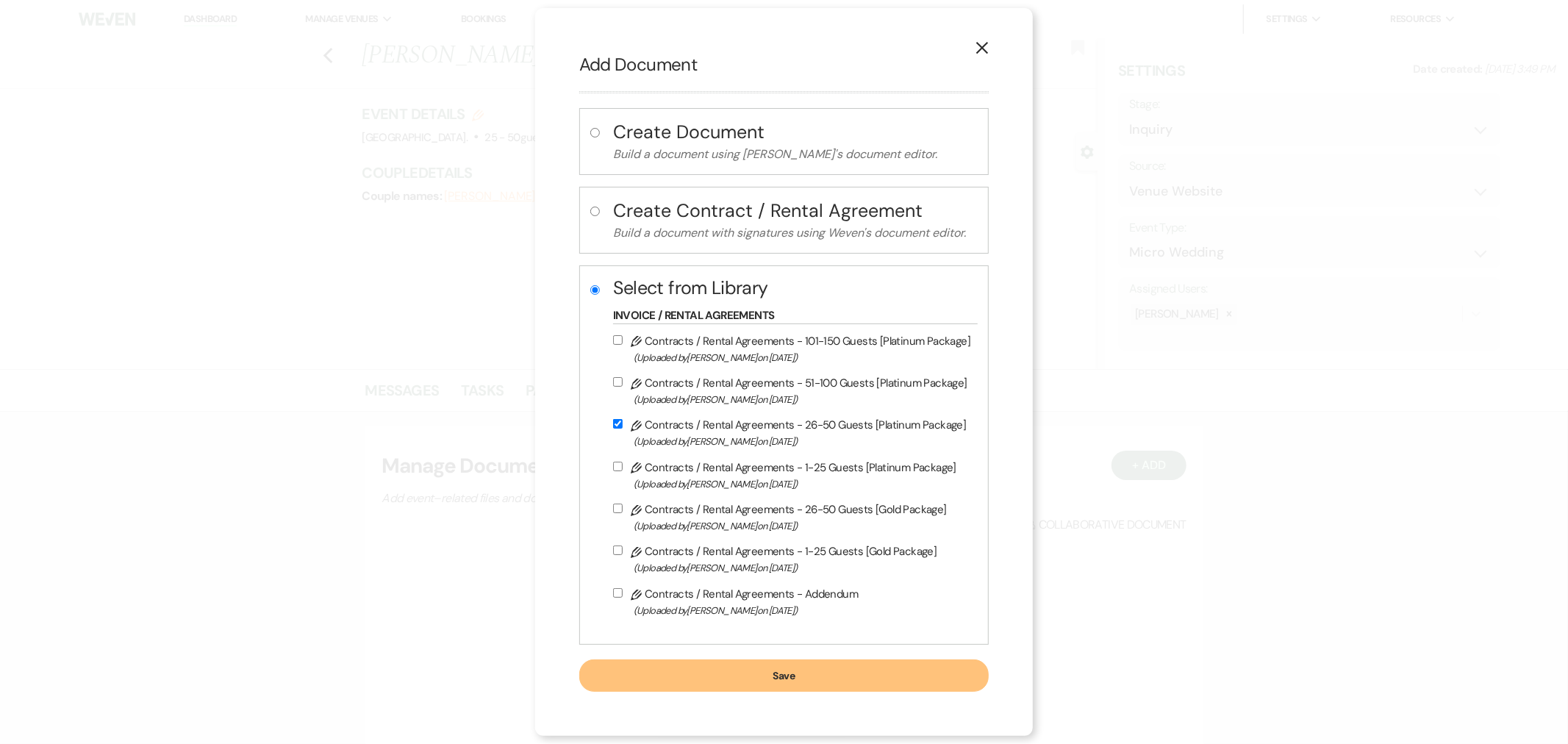
click at [768, 674] on button "Save" at bounding box center [784, 675] width 409 height 33
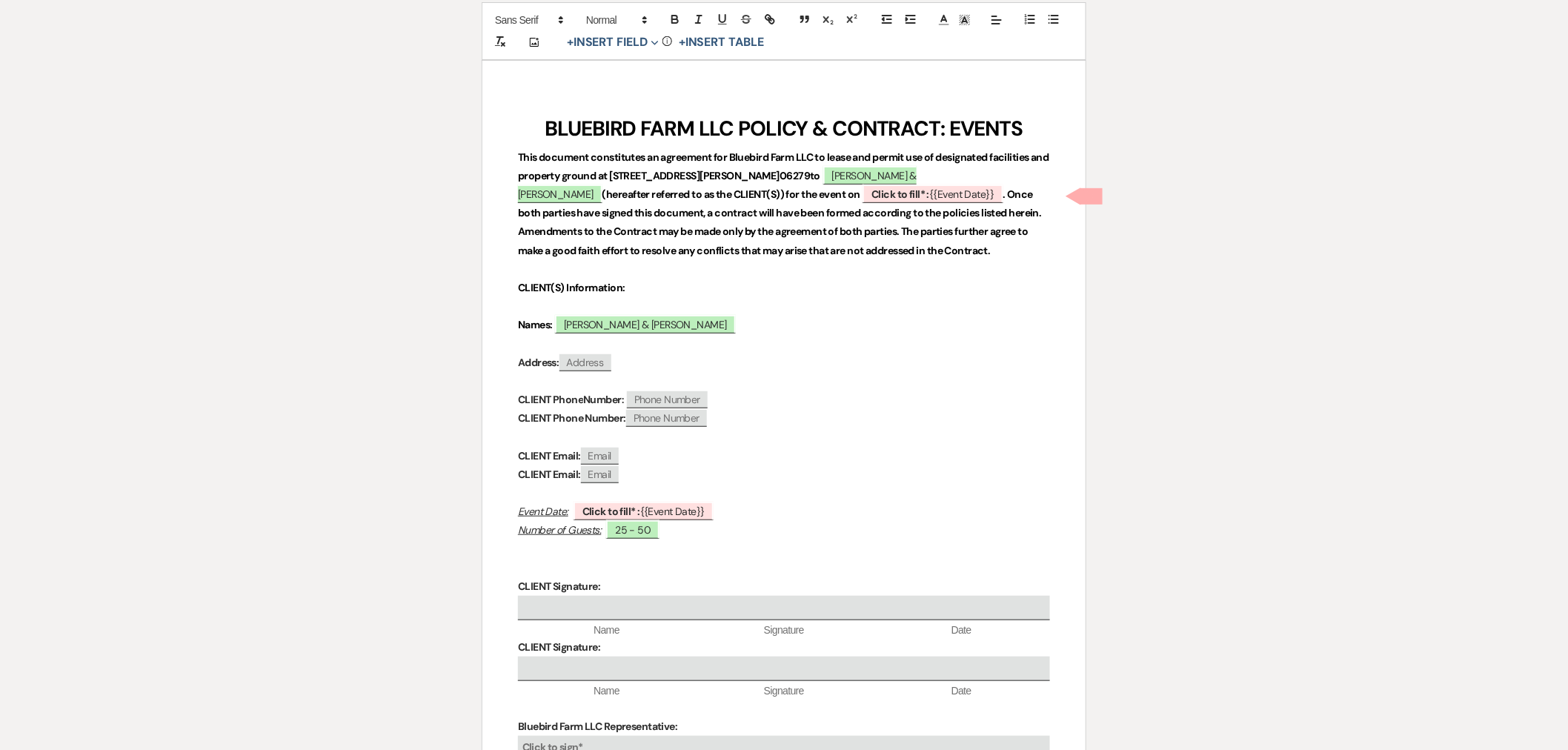
scroll to position [247, 0]
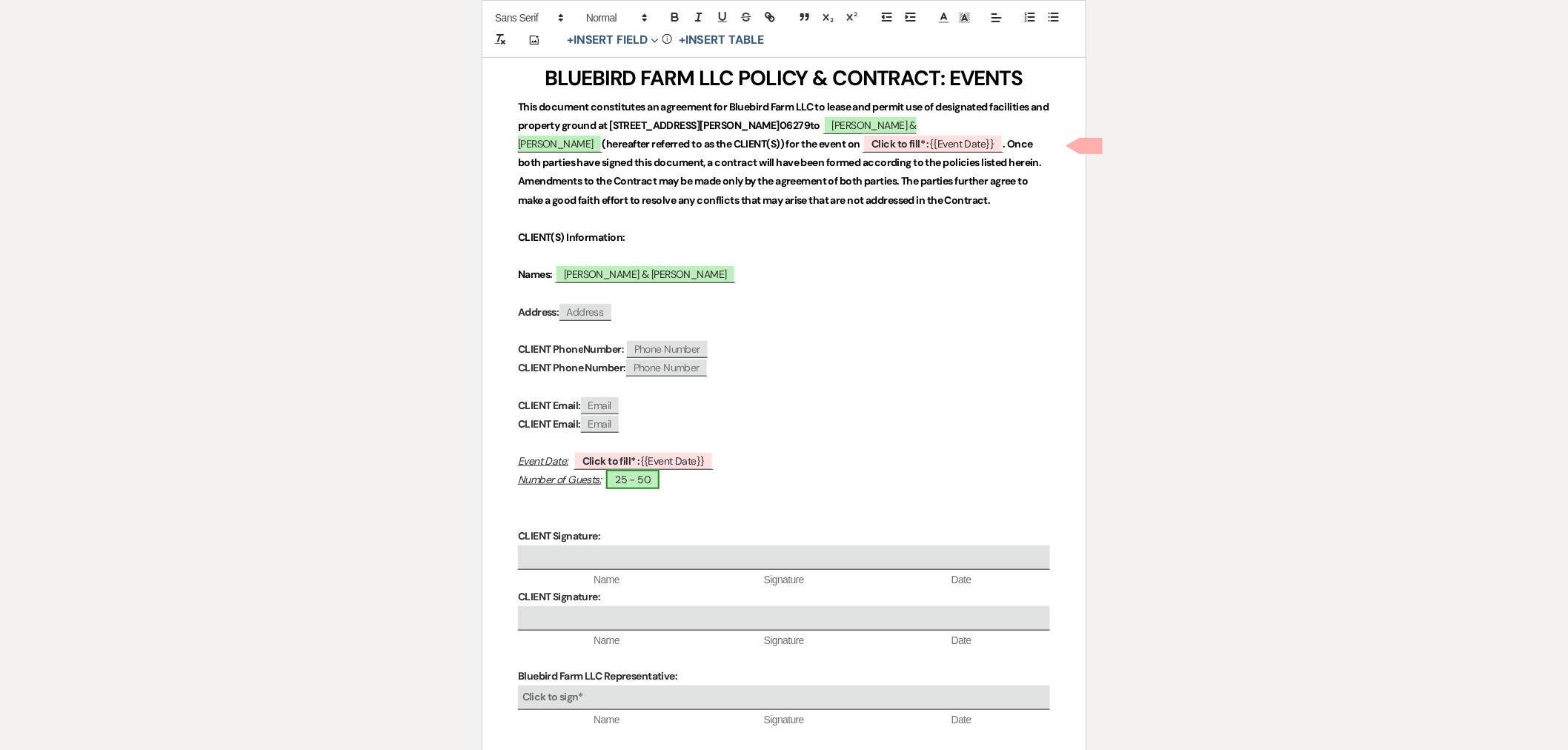
click at [642, 485] on span "25 - 50" at bounding box center [633, 479] width 53 height 19
select select "smartCustomField"
select select "owner"
select select "{{guestCount}}"
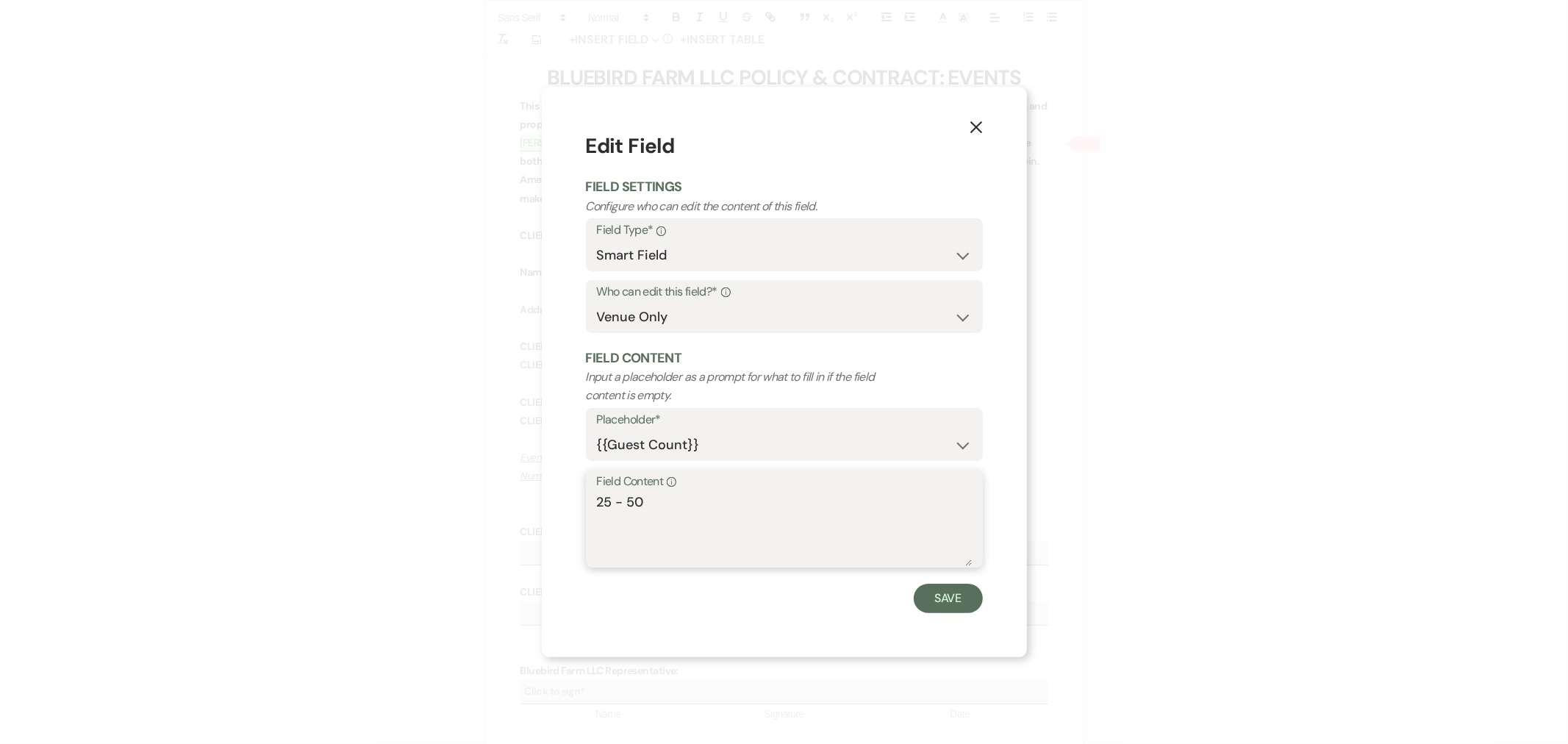
click at [611, 500] on textarea "25 - 50" at bounding box center [784, 529] width 375 height 74
type textarea "26 - 50"
click at [957, 604] on button "Save" at bounding box center [948, 598] width 69 height 30
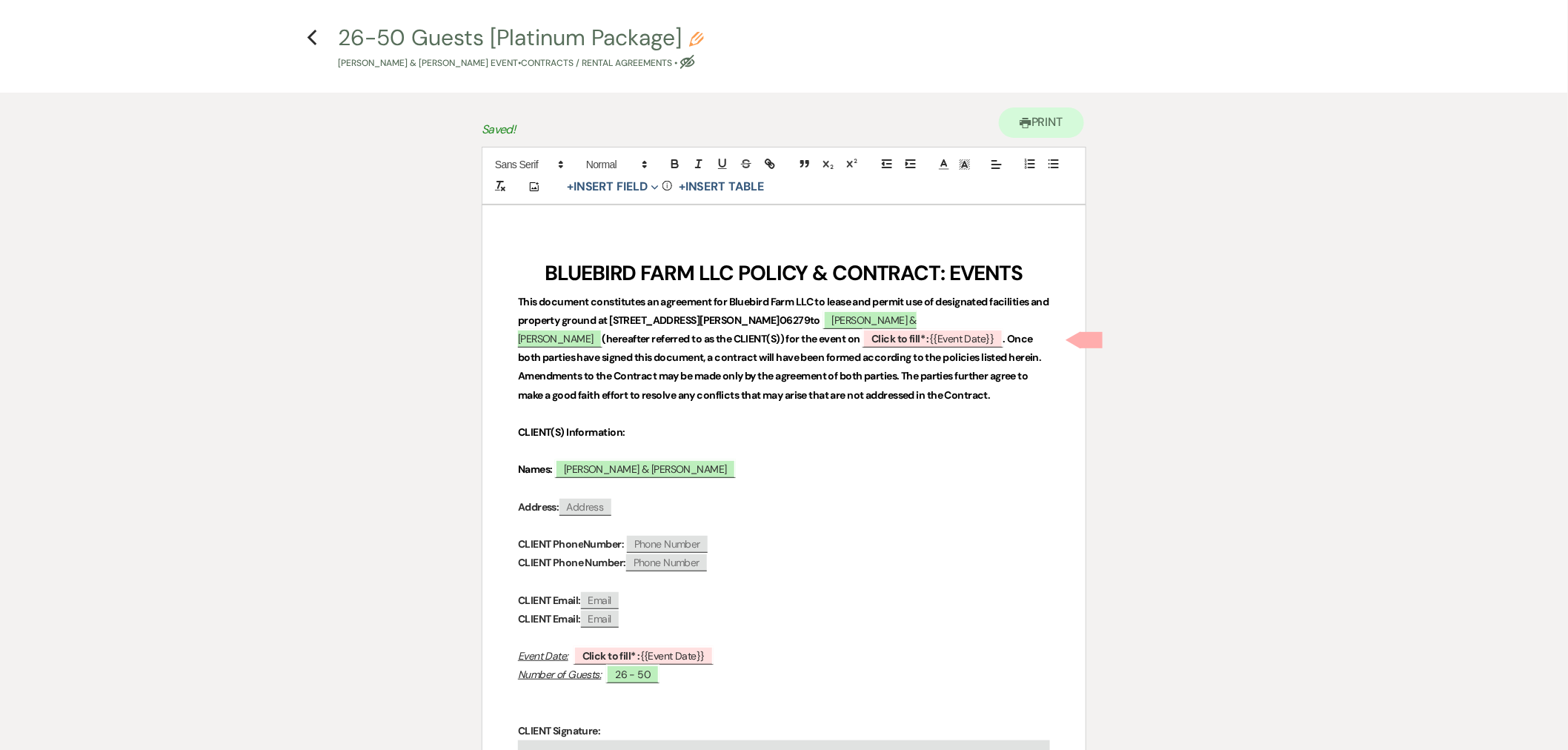
scroll to position [0, 0]
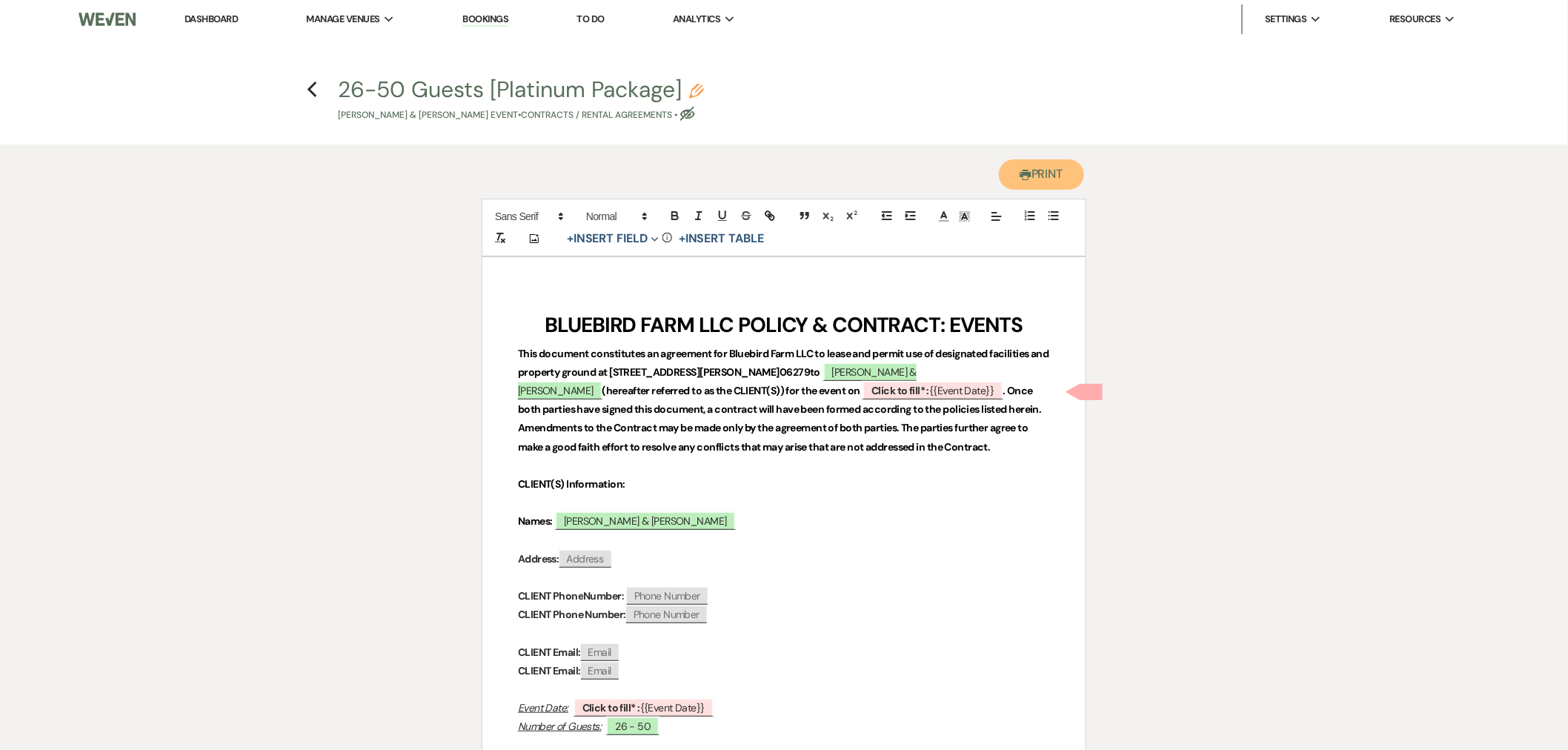
drag, startPoint x: 1016, startPoint y: 184, endPoint x: 949, endPoint y: 604, distance: 425.3
click at [1016, 183] on button "Printer Print" at bounding box center [1041, 174] width 85 height 31
